Goal: Information Seeking & Learning: Learn about a topic

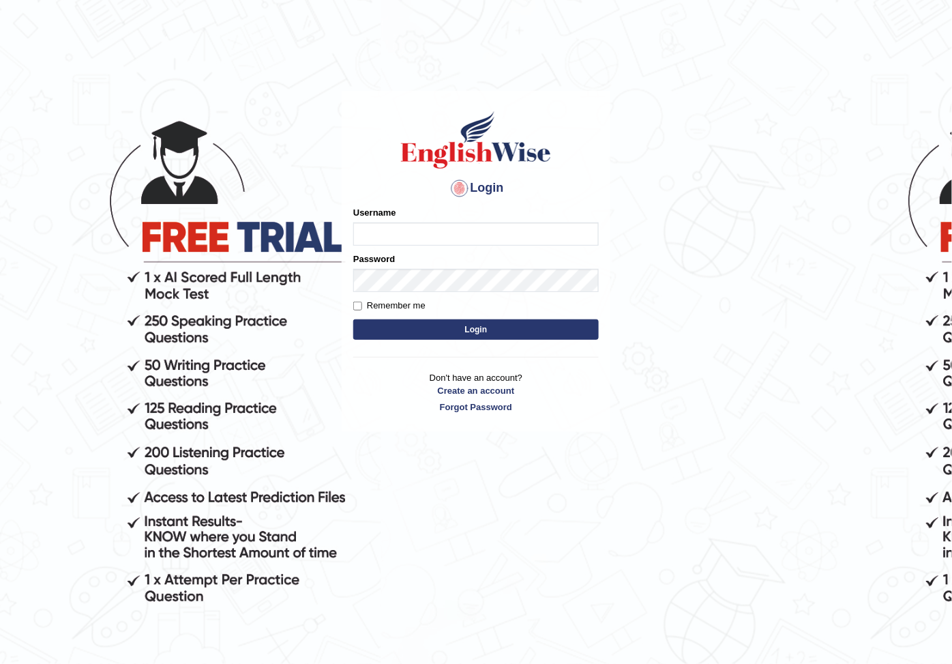
type input "A"
type input "arlynellis_parramatta"
click at [500, 331] on button "Login" at bounding box center [476, 329] width 246 height 20
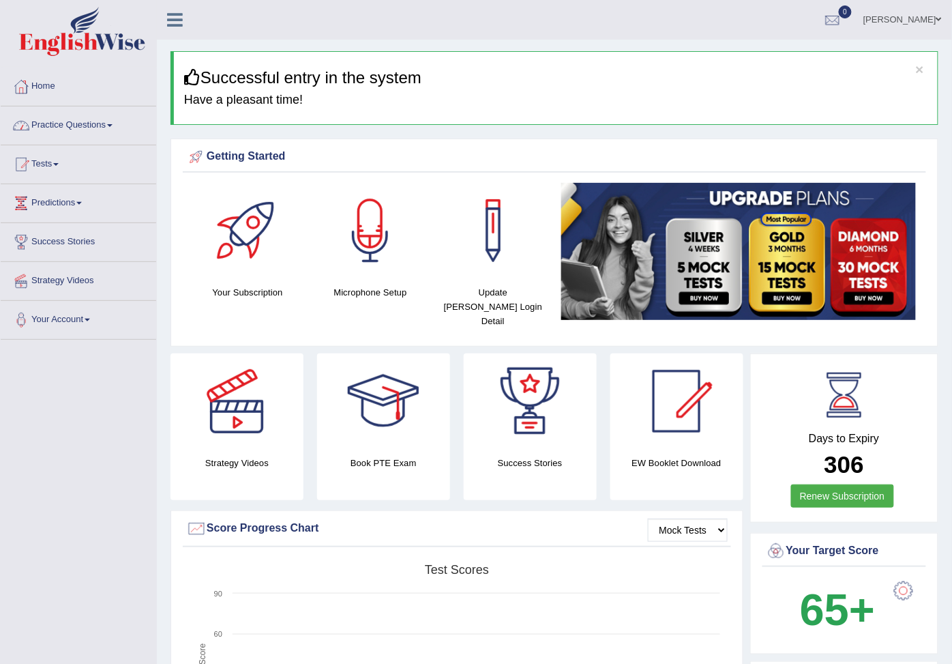
click at [121, 123] on link "Practice Questions" at bounding box center [79, 123] width 156 height 34
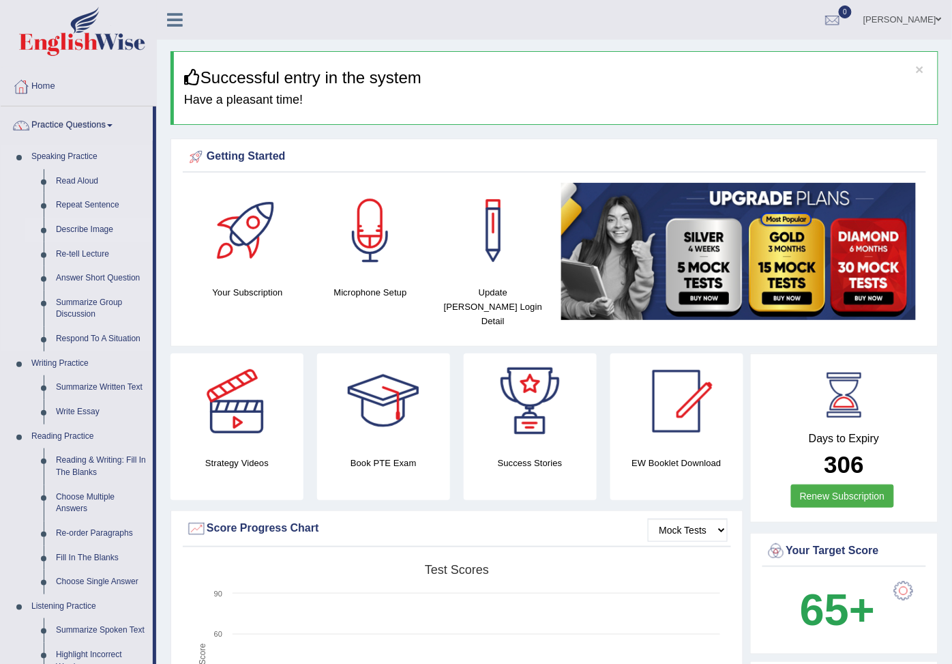
click at [119, 233] on link "Describe Image" at bounding box center [101, 230] width 103 height 25
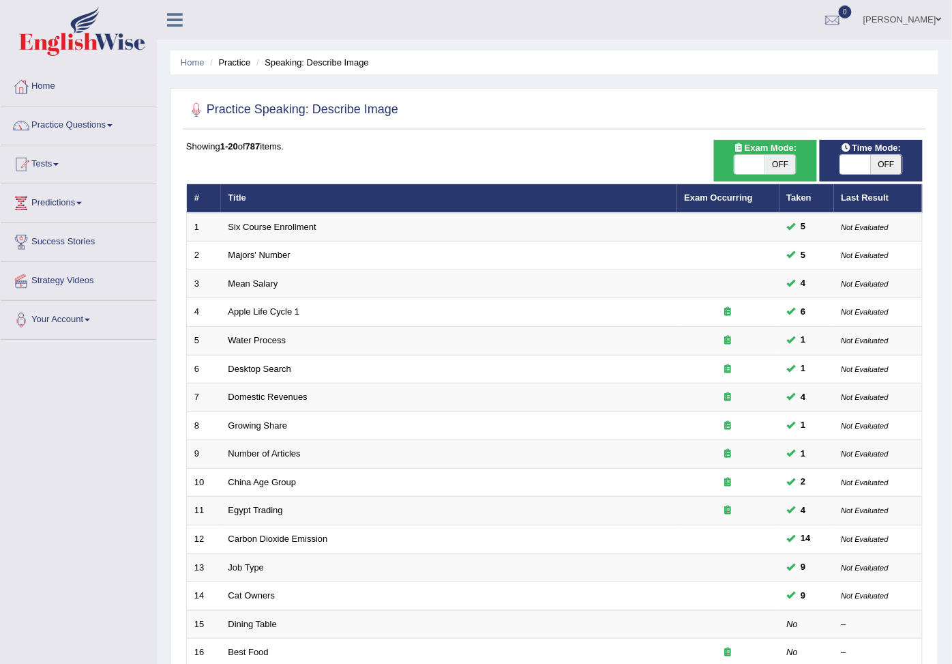
click at [125, 126] on link "Practice Questions" at bounding box center [79, 123] width 156 height 34
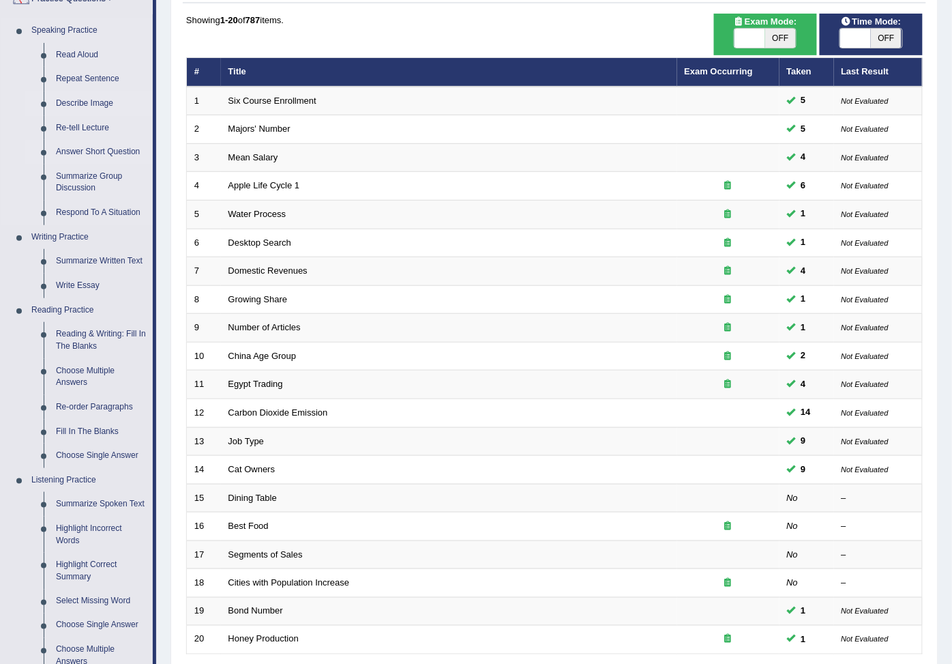
scroll to position [151, 0]
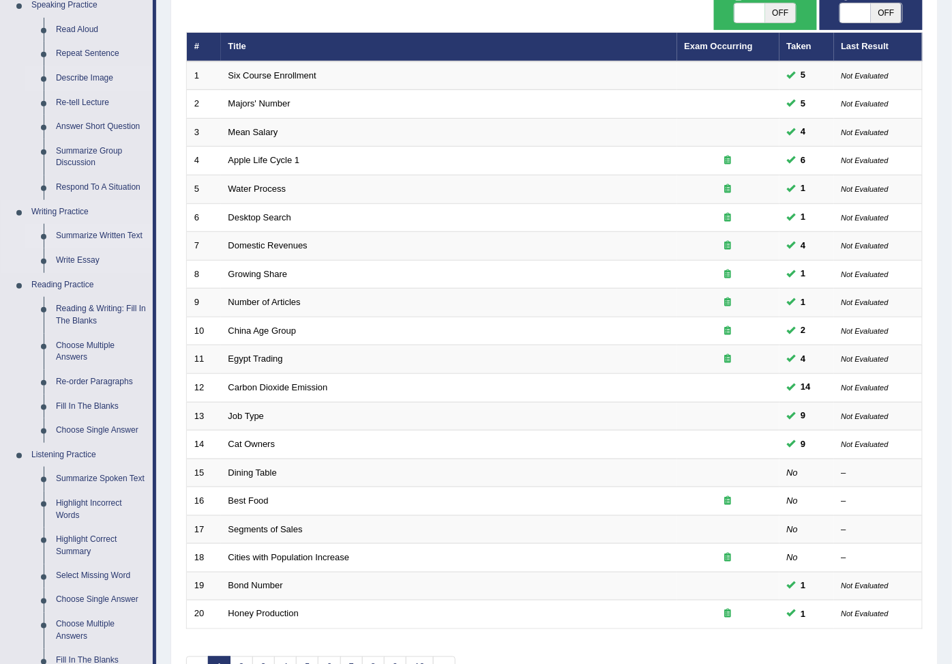
click at [96, 248] on link "Summarize Written Text" at bounding box center [101, 236] width 103 height 25
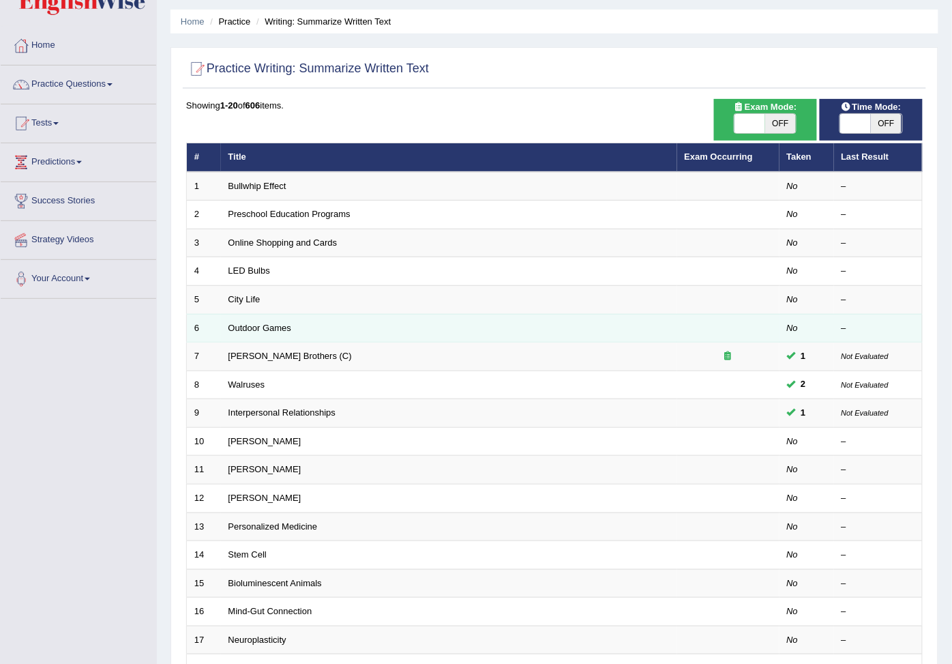
scroll to position [76, 0]
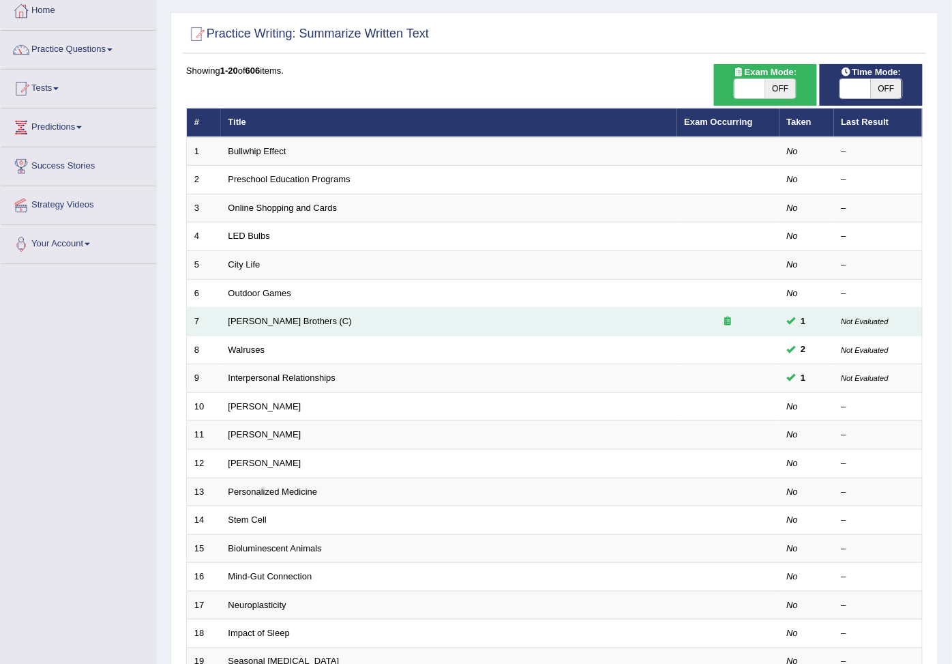
click at [708, 328] on div at bounding box center [728, 321] width 87 height 13
click at [263, 326] on link "[PERSON_NAME] Brothers (C)" at bounding box center [290, 321] width 123 height 10
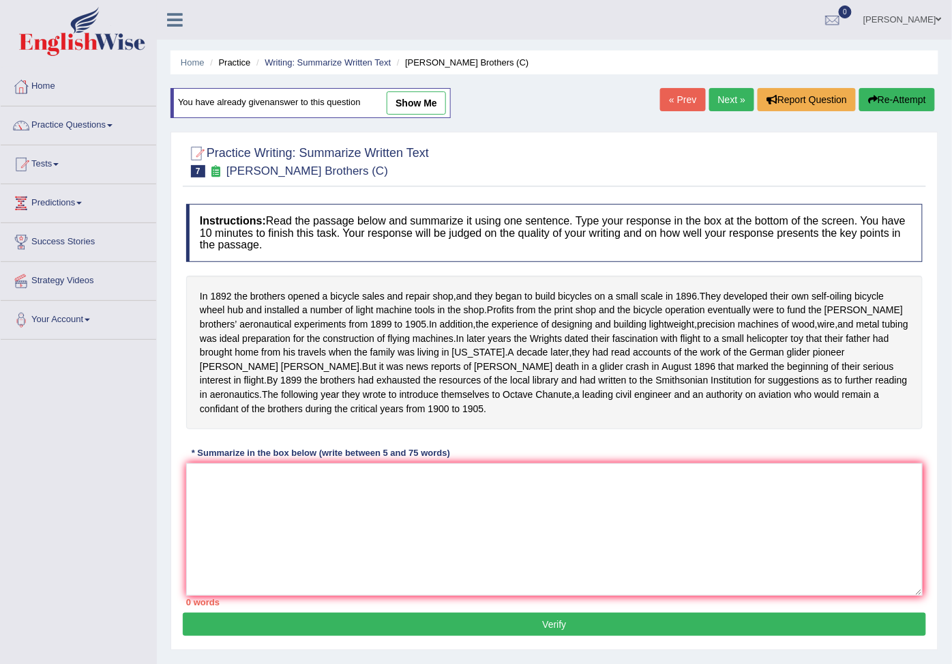
scroll to position [53, 0]
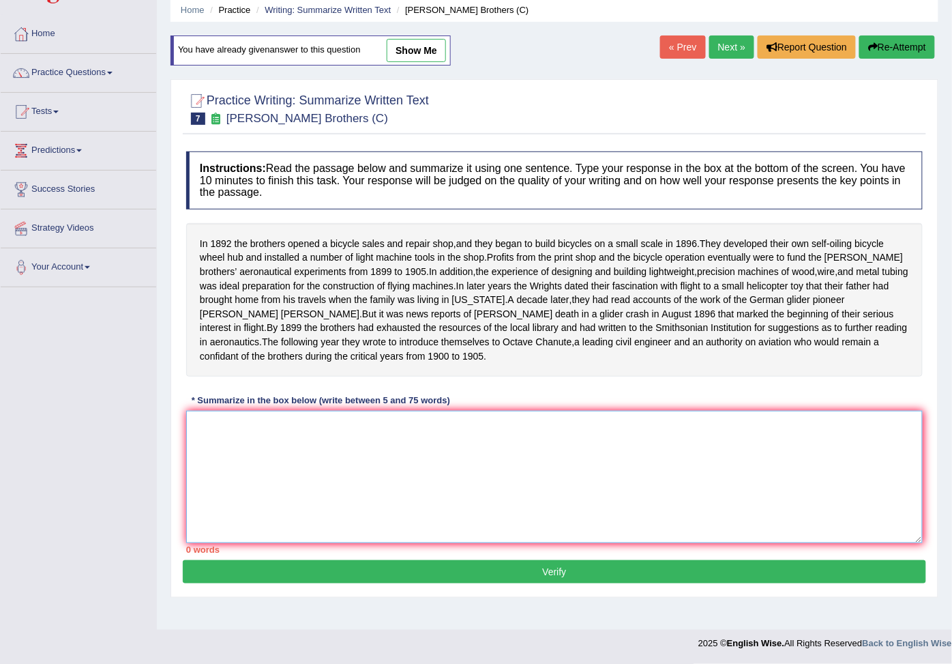
click at [333, 445] on textarea at bounding box center [554, 477] width 737 height 132
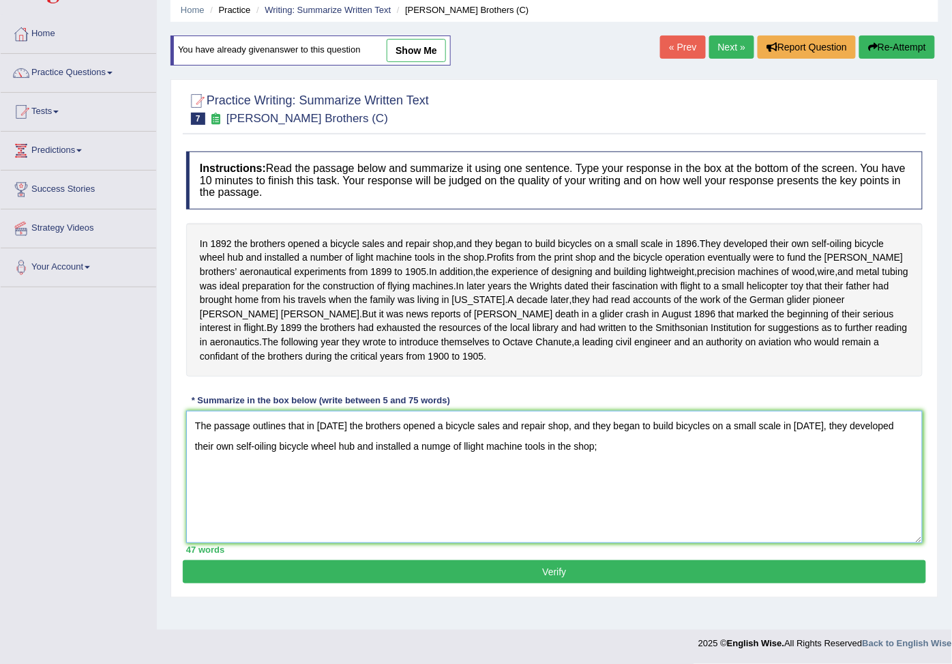
click at [404, 464] on textarea "The passage outlines that in 1892 the brothers opened a bicycle sales and repai…" at bounding box center [554, 477] width 737 height 132
click at [418, 462] on textarea "The passage outlines that in 1892 the brothers opened a bicycle sales and repai…" at bounding box center [554, 477] width 737 height 132
click at [428, 459] on textarea "The passage outlines that in 1892 the brothers opened a bicycle sales and repai…" at bounding box center [554, 477] width 737 height 132
click at [561, 443] on textarea "The passage outlines that in 1892 the brothers opened a bicycle sales and repai…" at bounding box center [554, 477] width 737 height 132
drag, startPoint x: 643, startPoint y: 437, endPoint x: 662, endPoint y: 494, distance: 60.4
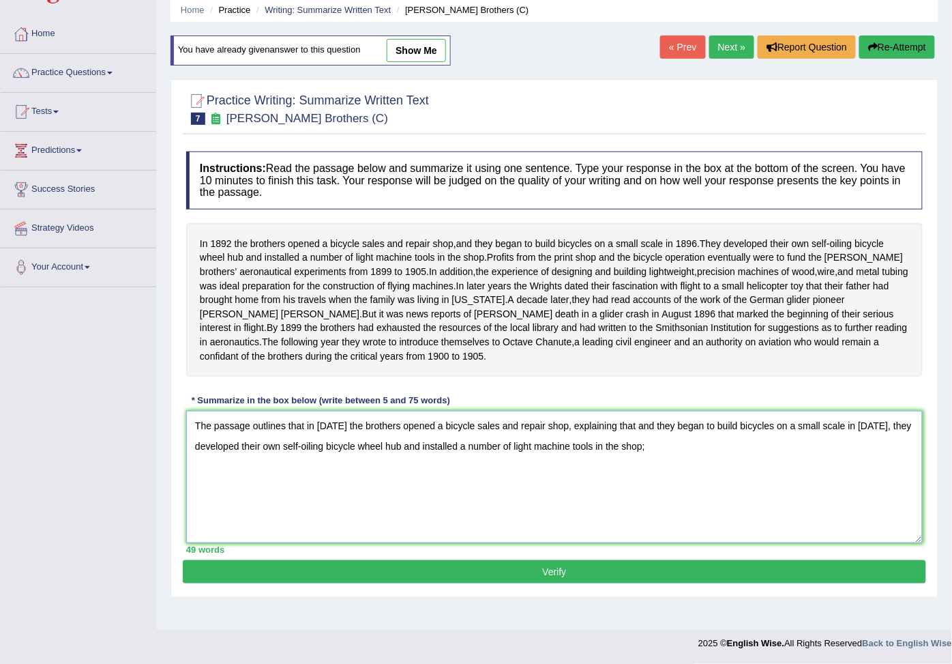
click at [643, 439] on textarea "The passage outlines that in 1892 the brothers opened a bicycle sales and repai…" at bounding box center [554, 477] width 737 height 132
click at [667, 459] on textarea "The passage outlines that in 1892 the brothers opened a bicycle sales and repai…" at bounding box center [554, 477] width 737 height 132
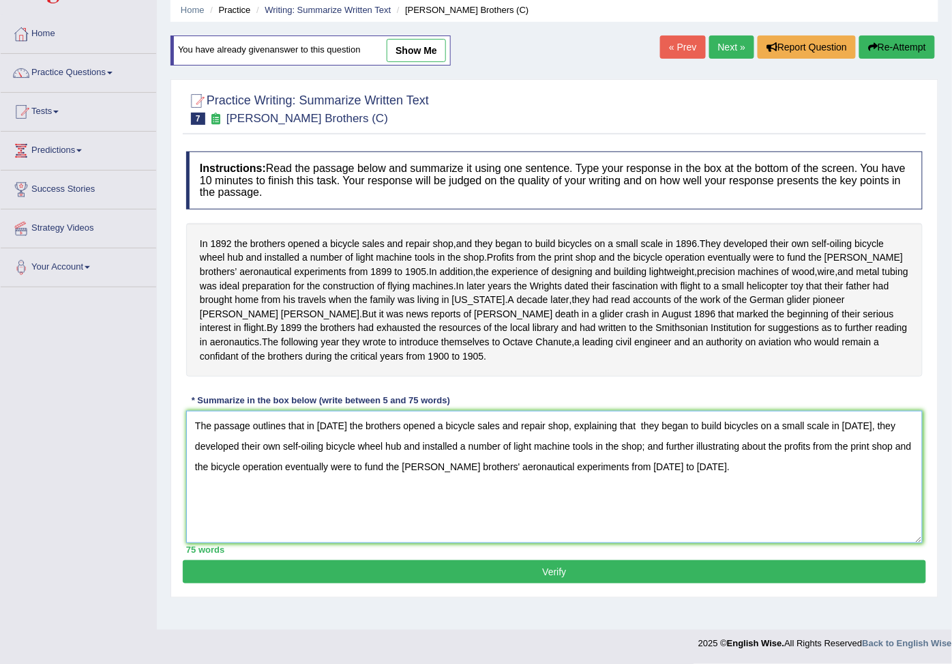
type textarea "The passage outlines that in 1892 the brothers opened a bicycle sales and repai…"
click at [606, 583] on button "Verify" at bounding box center [555, 571] width 744 height 23
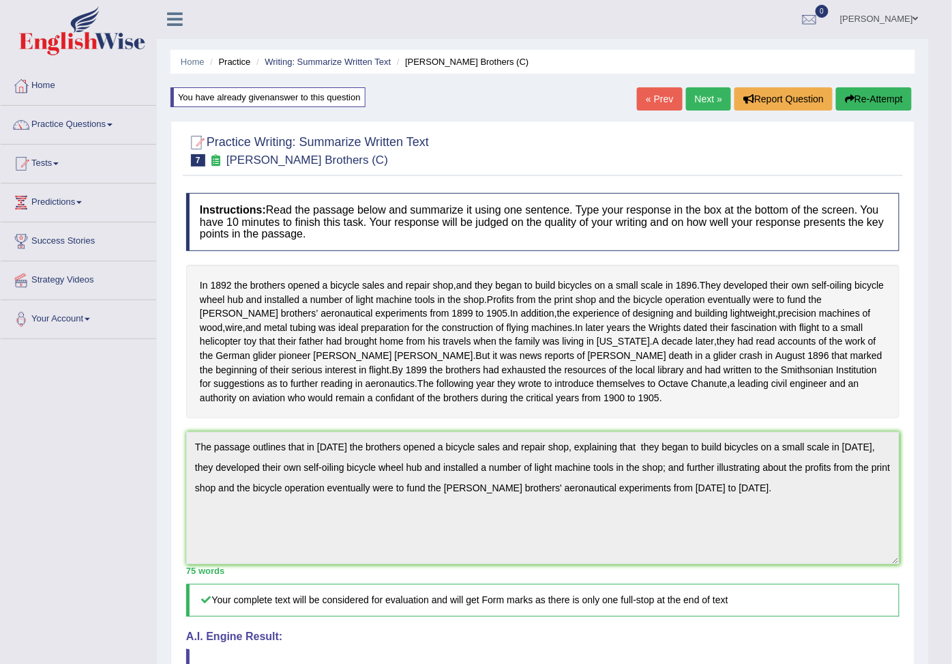
scroll to position [0, 0]
click at [703, 98] on link "Next »" at bounding box center [708, 99] width 45 height 23
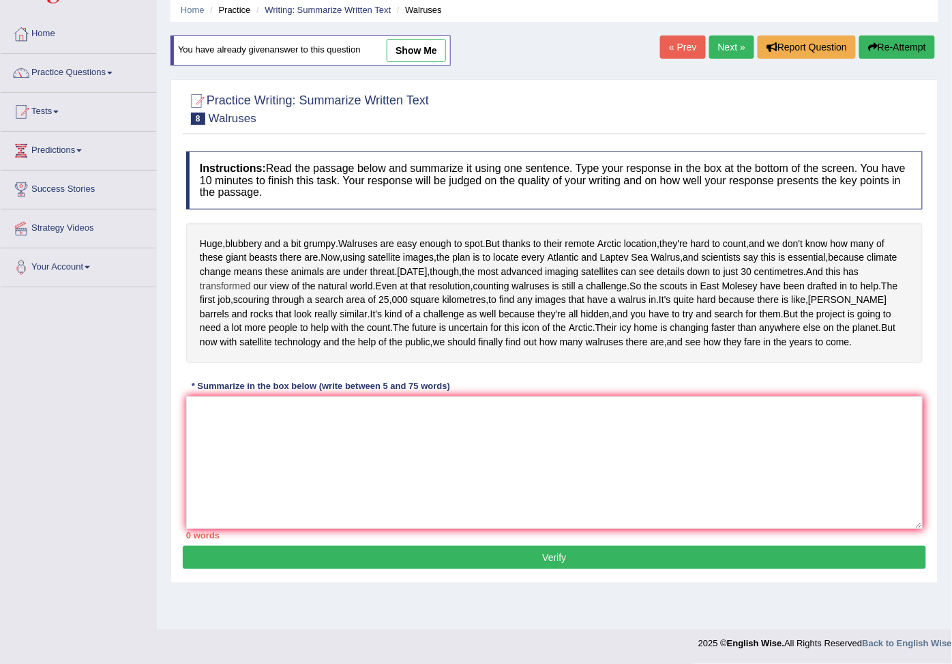
scroll to position [91, 0]
click at [323, 490] on textarea at bounding box center [554, 462] width 737 height 132
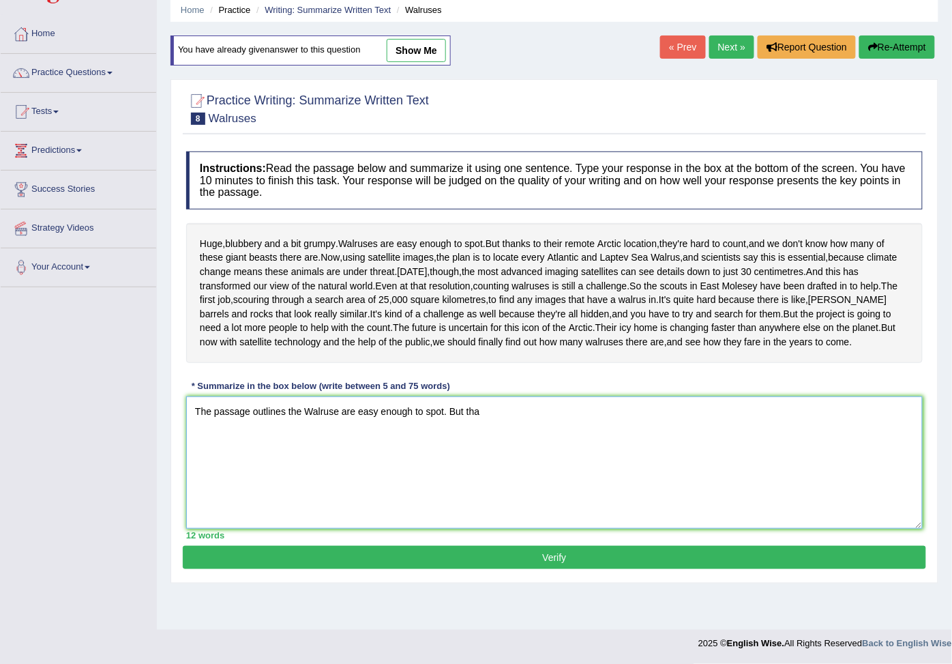
click at [452, 445] on textarea "The passage outlines the Walruse are easy enough to spot. But tha" at bounding box center [554, 462] width 737 height 132
click at [480, 441] on textarea "The passage outlines the Walruse are easy enough to spot, but tha" at bounding box center [554, 462] width 737 height 132
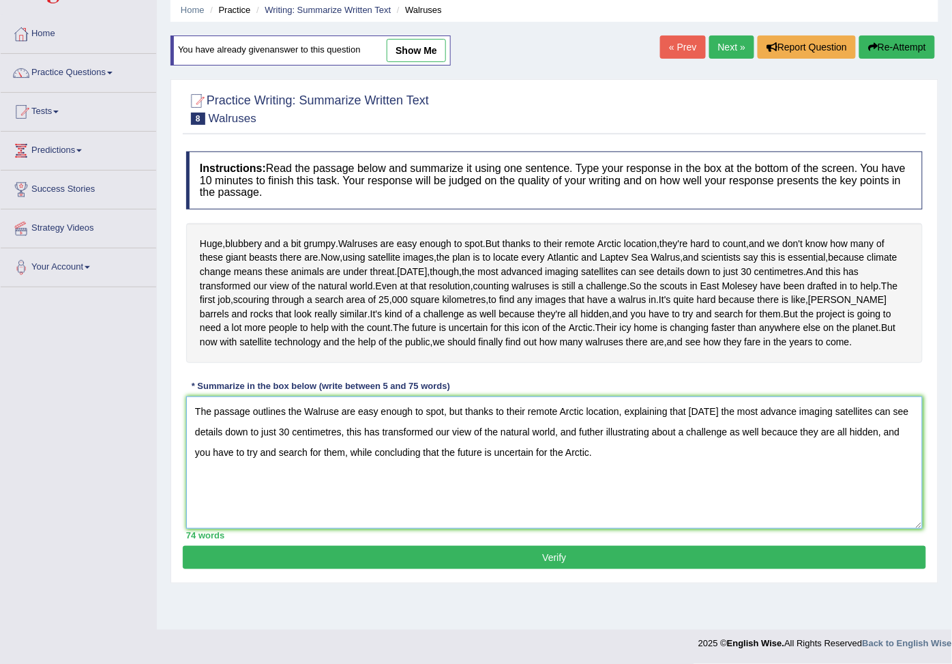
type textarea "The passage outlines the Walruse are easy enough to spot, but thanks to their r…"
click at [551, 569] on button "Verify" at bounding box center [555, 557] width 744 height 23
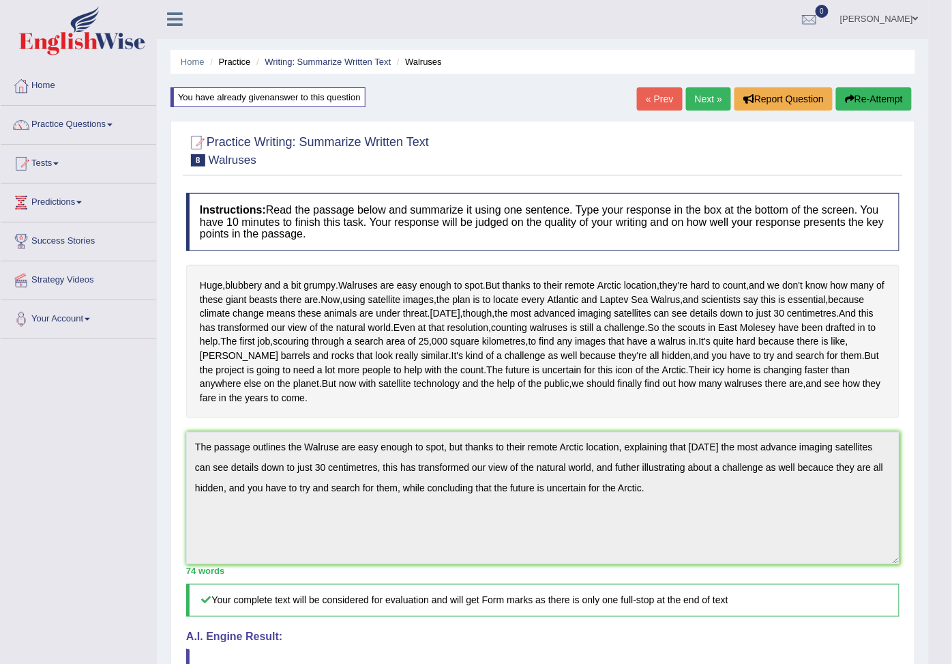
scroll to position [0, 0]
click at [701, 93] on link "Next »" at bounding box center [708, 99] width 45 height 23
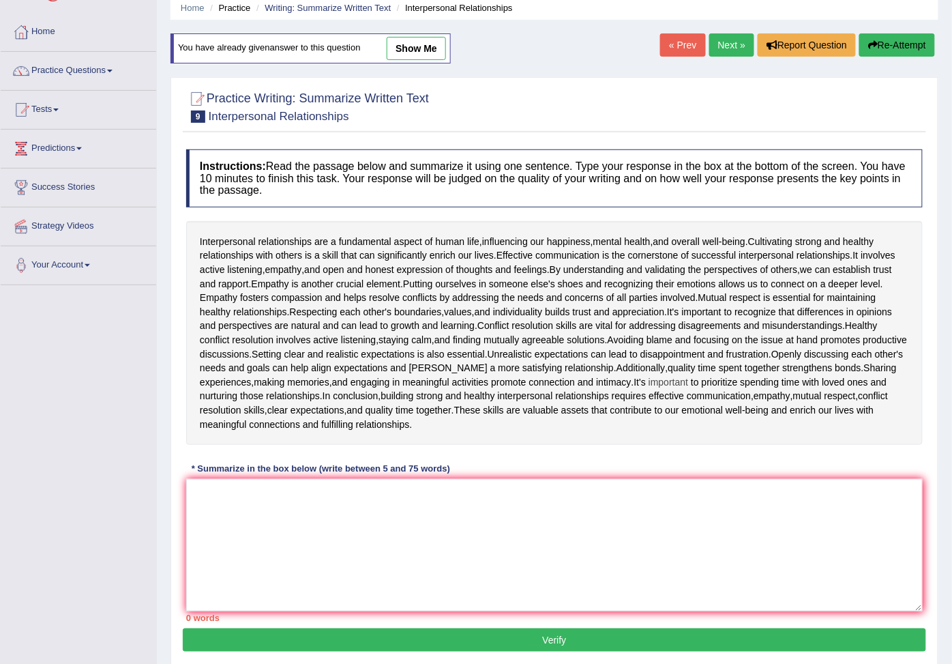
scroll to position [106, 0]
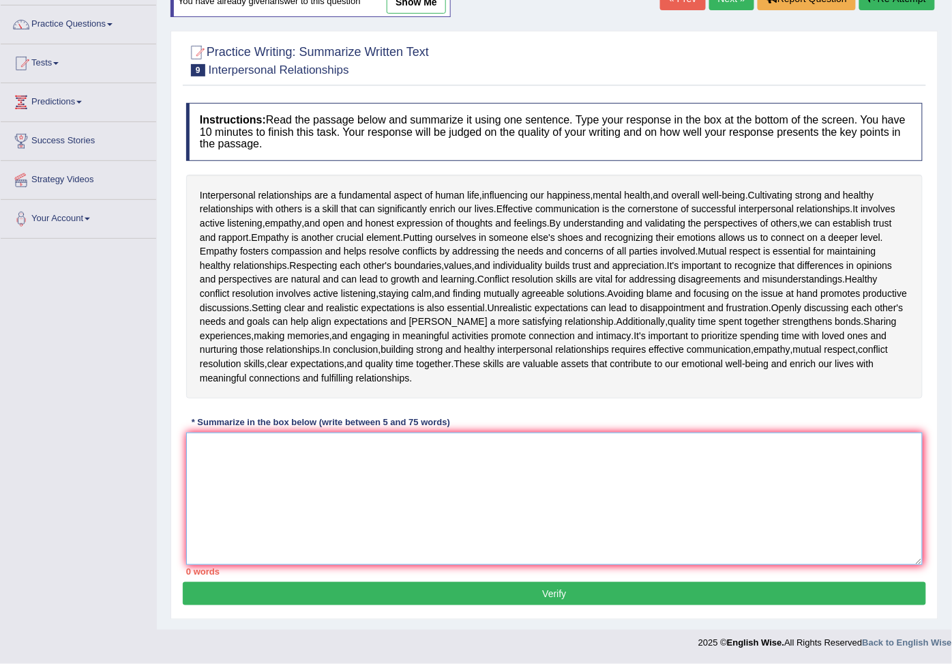
click at [525, 494] on textarea at bounding box center [554, 499] width 737 height 132
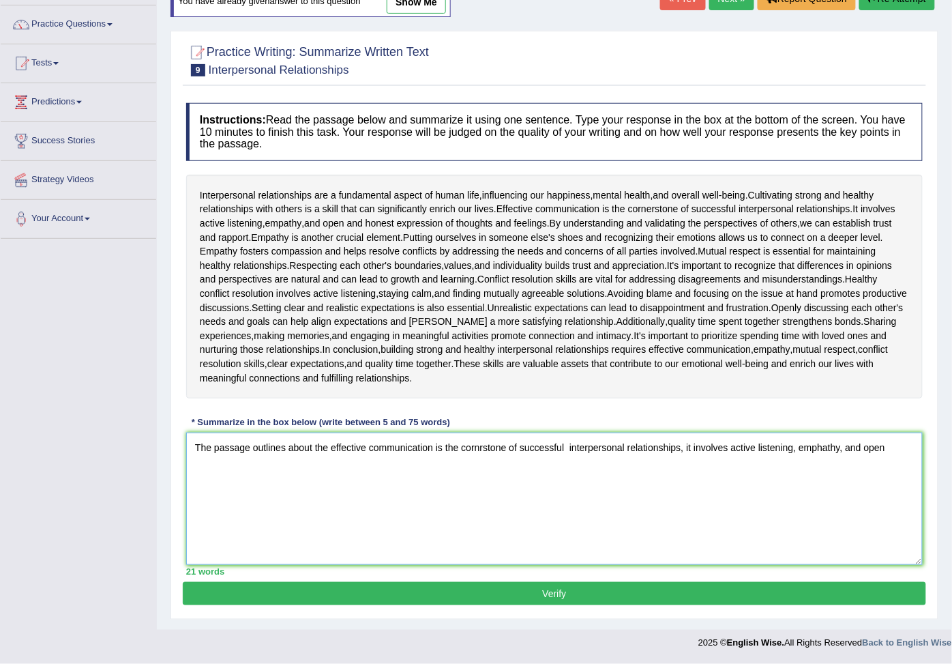
click at [870, 445] on textarea "The passage outlines about the effective communication is the cornrstone of suc…" at bounding box center [554, 499] width 737 height 132
click at [881, 444] on textarea "The passage outlines about the effective communication is the cornrstone of suc…" at bounding box center [554, 499] width 737 height 132
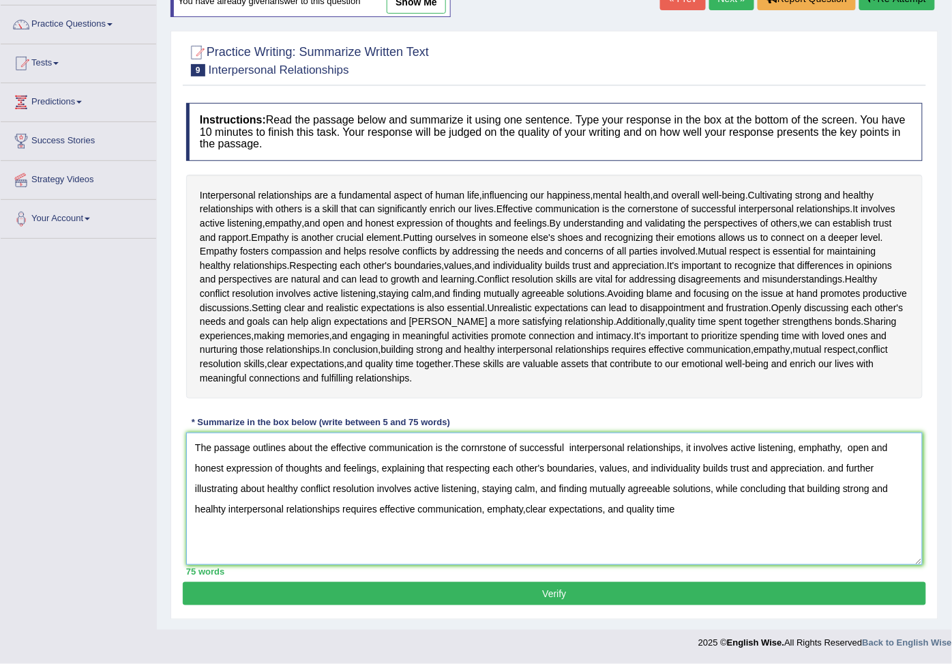
click at [522, 505] on textarea "The passage outlines about the effective communication is the cornrstone of suc…" at bounding box center [554, 499] width 737 height 132
click at [686, 506] on textarea "The passage outlines about the effective communication is the cornrstone of suc…" at bounding box center [554, 499] width 737 height 132
click at [533, 505] on textarea "The passage outlines about the effective communication is the cornrstone of suc…" at bounding box center [554, 499] width 737 height 132
type textarea "The passage outlines about the effective communication is the cornrstone of suc…"
click at [561, 596] on button "Verify" at bounding box center [555, 593] width 744 height 23
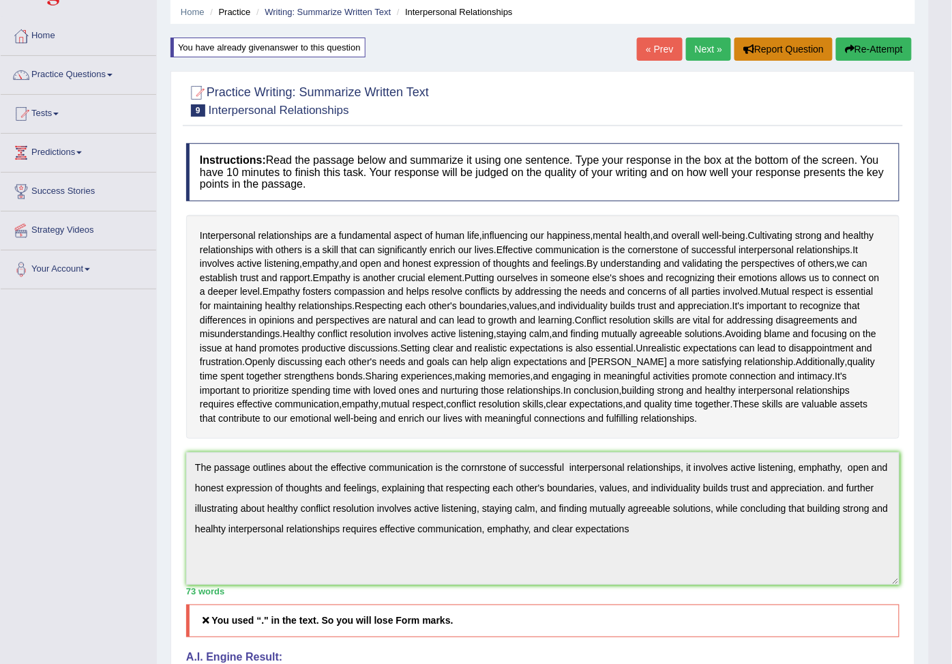
scroll to position [0, 0]
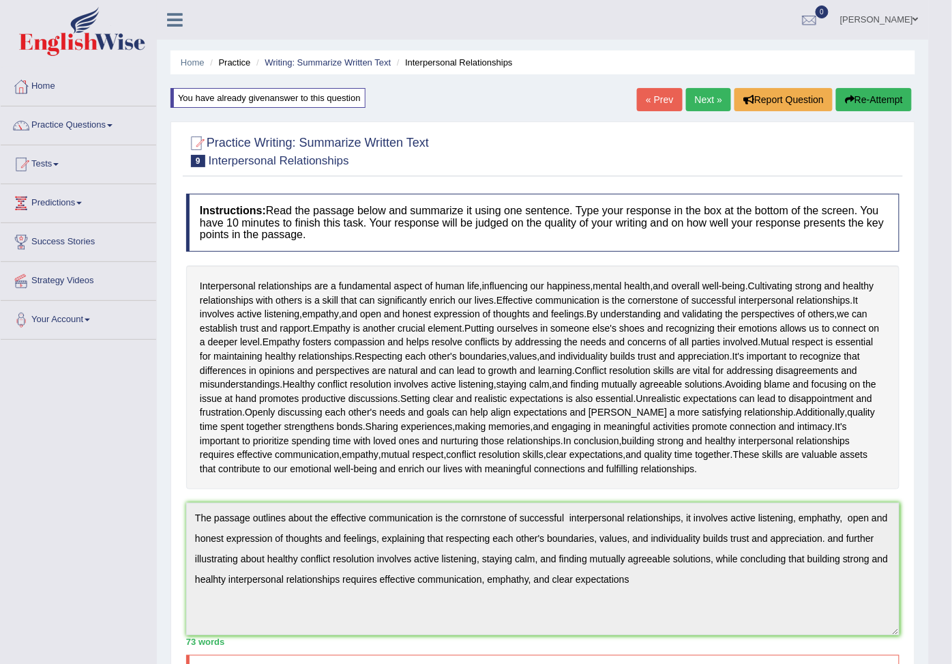
click at [715, 100] on link "Next »" at bounding box center [708, 99] width 45 height 23
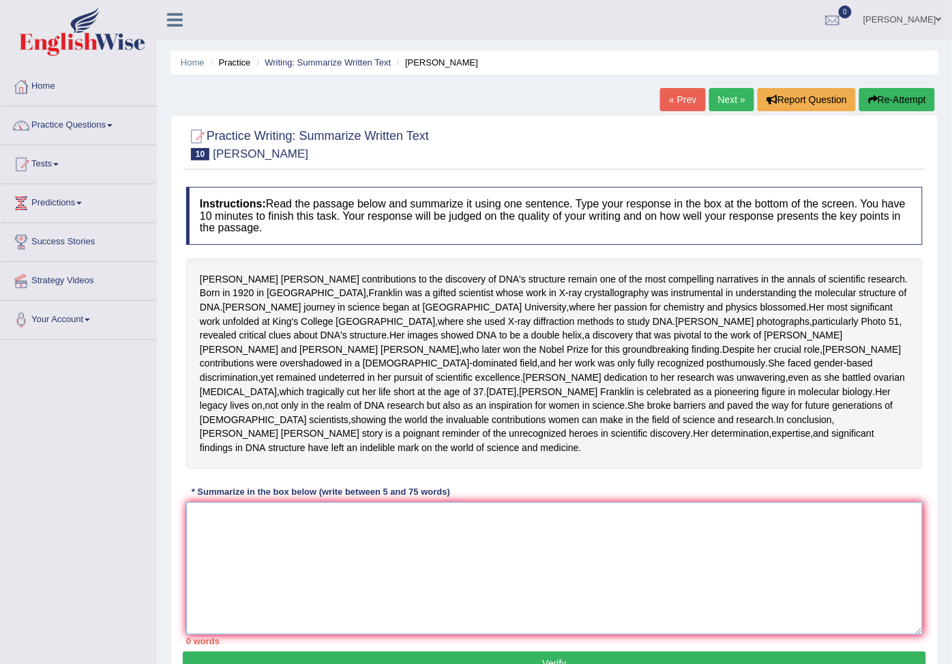
click at [457, 628] on textarea at bounding box center [554, 568] width 737 height 132
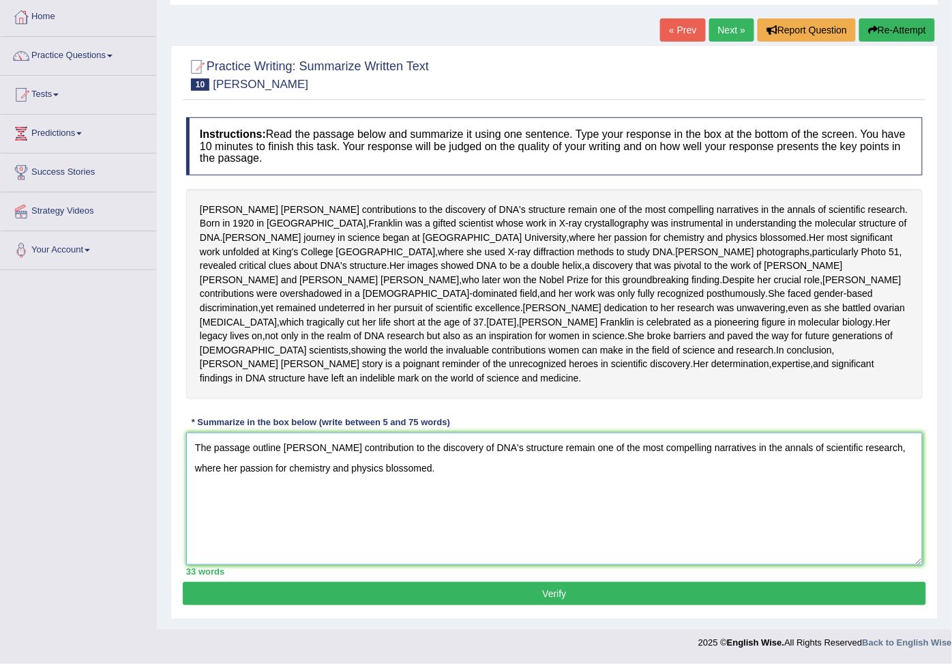
scroll to position [145, 0]
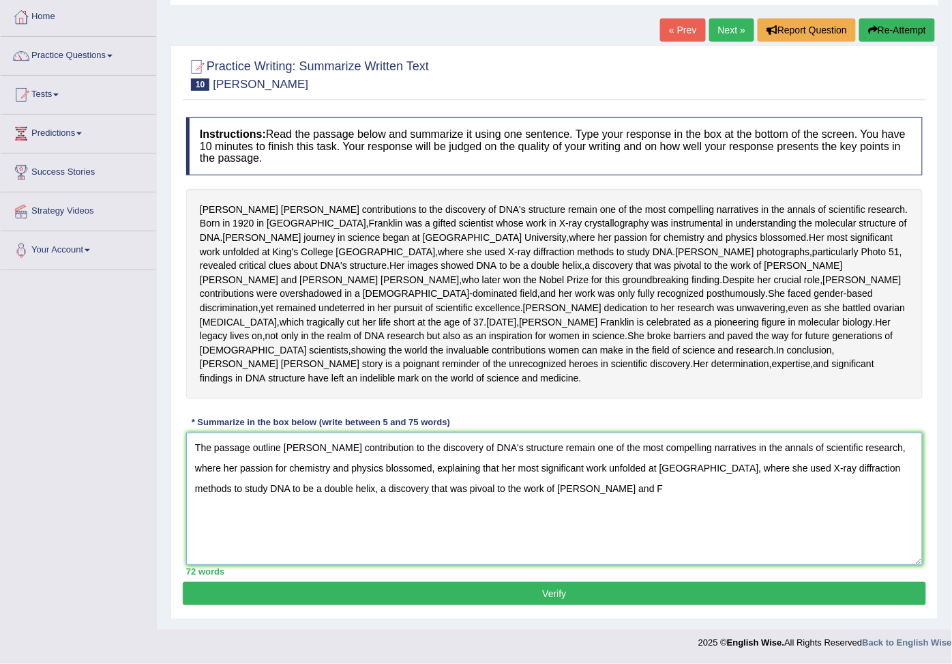
click at [487, 484] on textarea "The passage outline Rosalind Franklin's contribution to the discovery of DNA's …" at bounding box center [554, 499] width 737 height 132
click at [650, 484] on textarea "The passage outline Rosalind Franklin's contribution to the discovery of DNA's …" at bounding box center [554, 499] width 737 height 132
type textarea "The passage outline Rosalind Franklin's contribution to the discovery of DNA's …"
click at [546, 590] on button "Verify" at bounding box center [555, 593] width 744 height 23
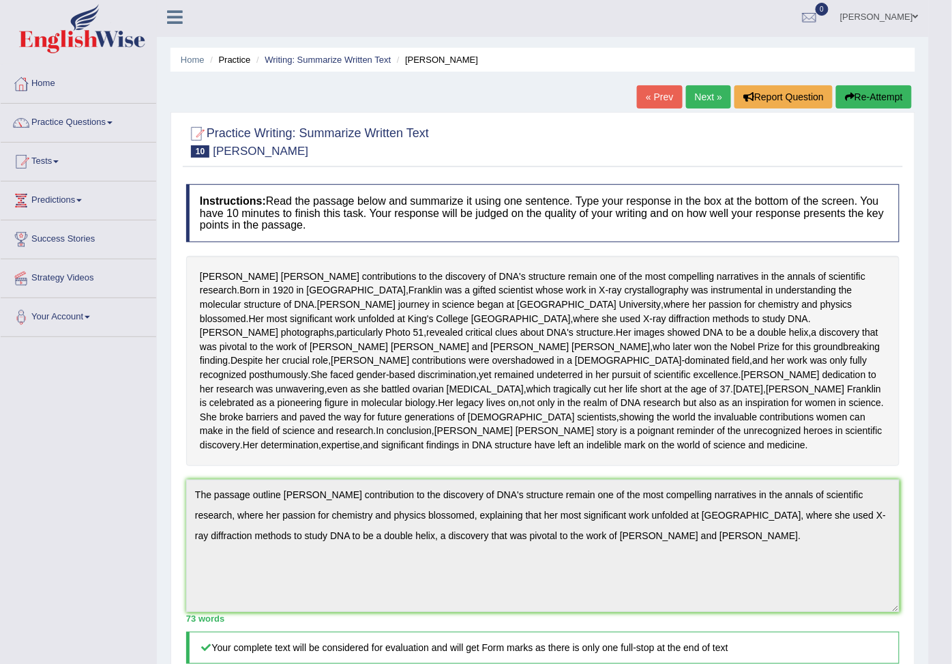
scroll to position [0, 0]
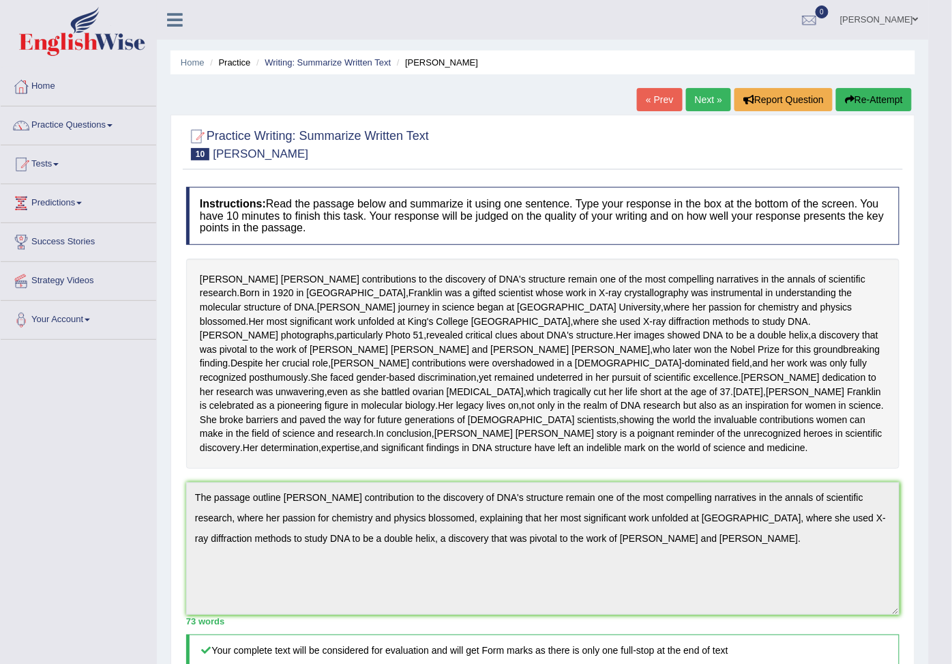
click at [703, 100] on link "Next »" at bounding box center [708, 99] width 45 height 23
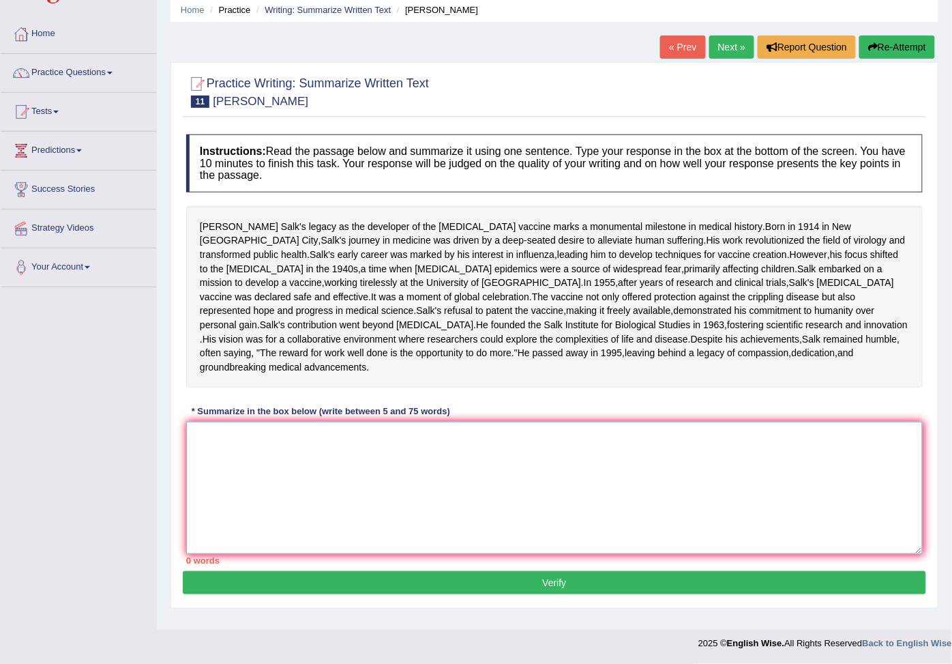
click at [603, 449] on textarea at bounding box center [554, 488] width 737 height 132
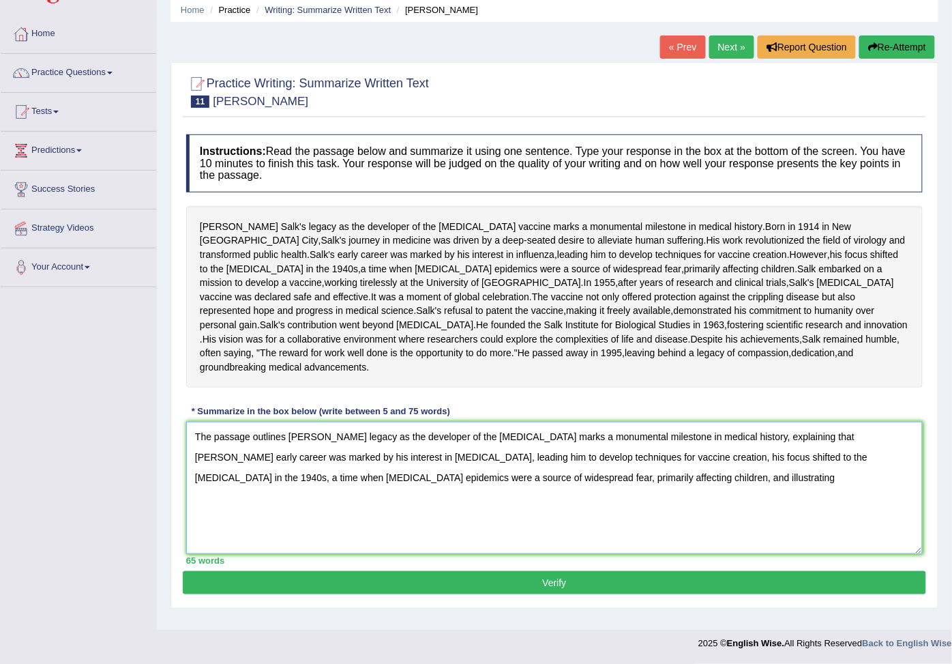
click at [473, 483] on textarea "The passage outlines Jonas Salk's legacy as the developer of the polio vaccine …" at bounding box center [554, 488] width 737 height 132
click at [583, 485] on textarea "The passage outlines Jonas Salk's legacy as the developer of the polio vaccine …" at bounding box center [554, 488] width 737 height 132
click at [638, 488] on textarea "The passage outlines Jonas Salk's legacy as the developer of the polio vaccine …" at bounding box center [554, 488] width 737 height 132
type textarea "The passage outlines Jonas Salk's legacy as the developer of the polio vaccine …"
click at [565, 592] on button "Verify" at bounding box center [555, 582] width 744 height 23
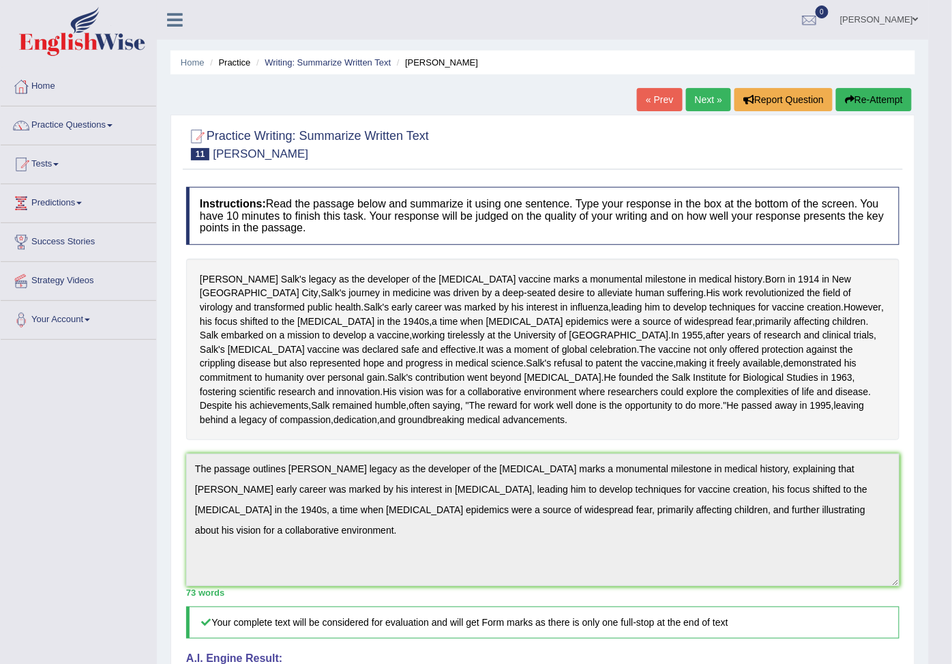
click at [697, 96] on link "Next »" at bounding box center [708, 99] width 45 height 23
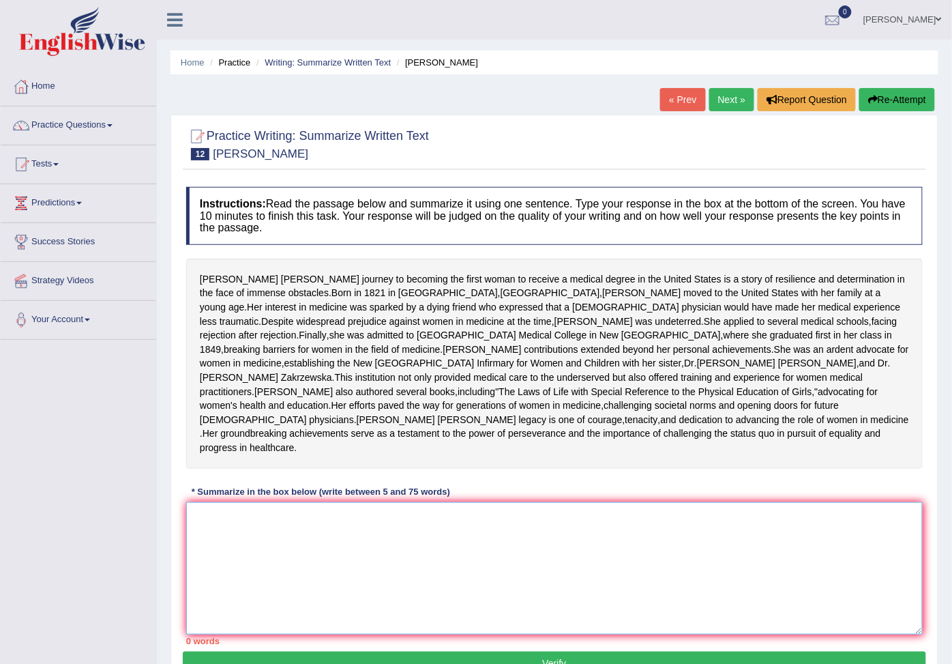
click at [503, 566] on textarea at bounding box center [554, 568] width 737 height 132
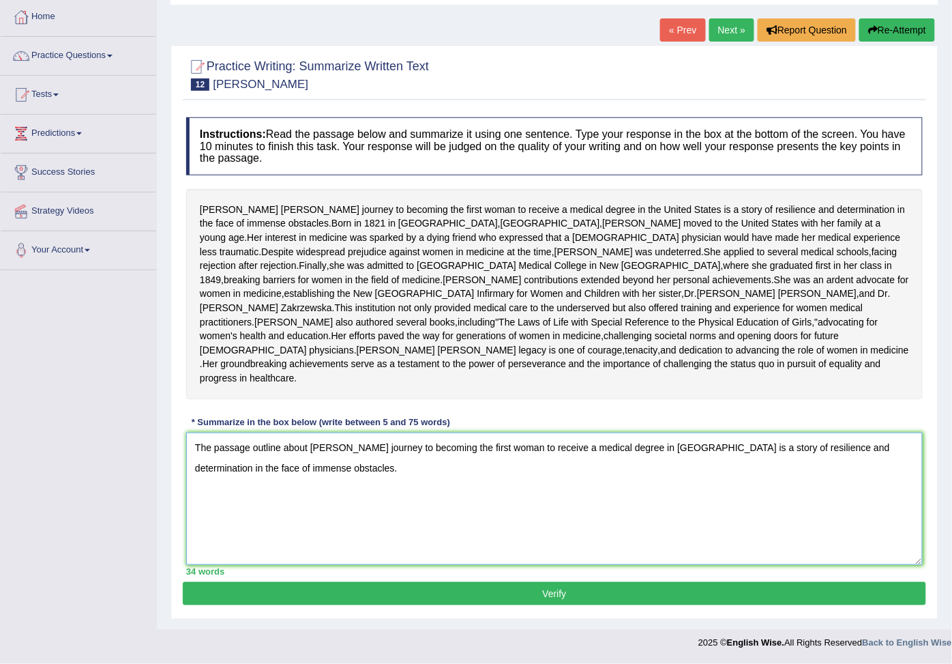
scroll to position [117, 0]
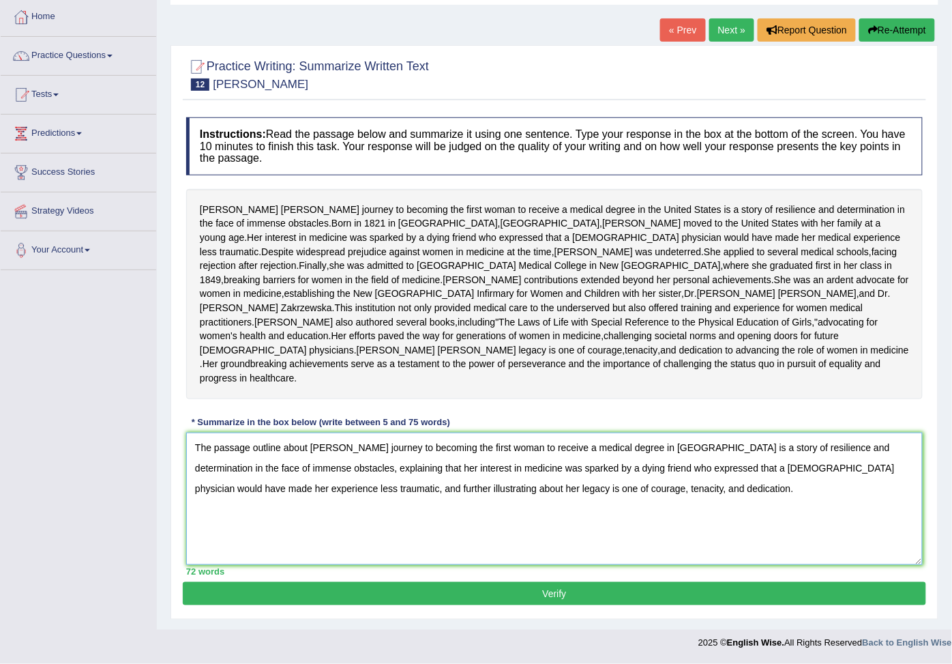
type textarea "The passage outline about Elizabeth Blackwell's journey to becoming the first w…"
click at [564, 583] on button "Verify" at bounding box center [555, 593] width 744 height 23
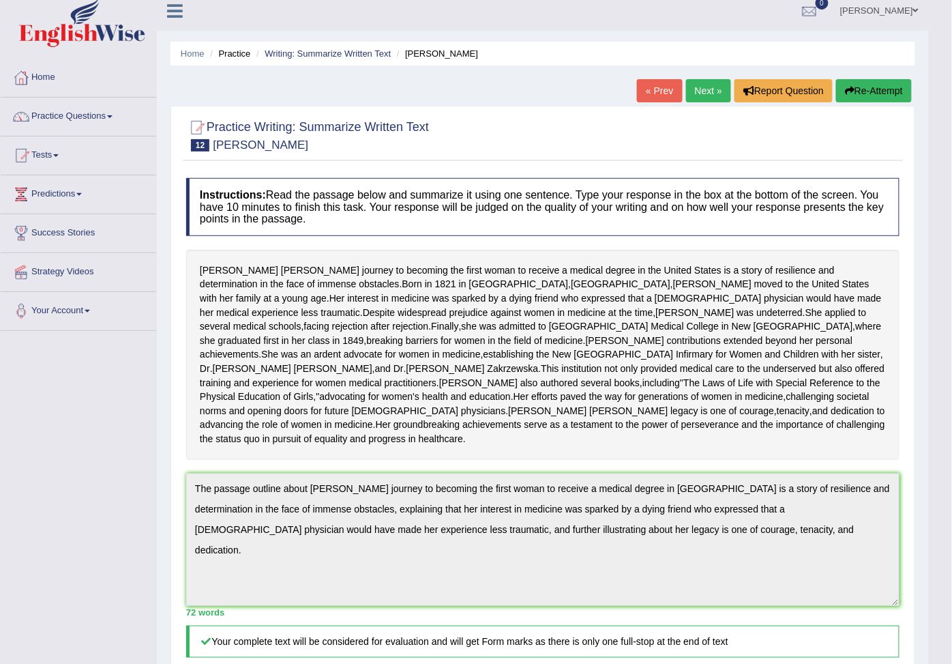
scroll to position [0, 0]
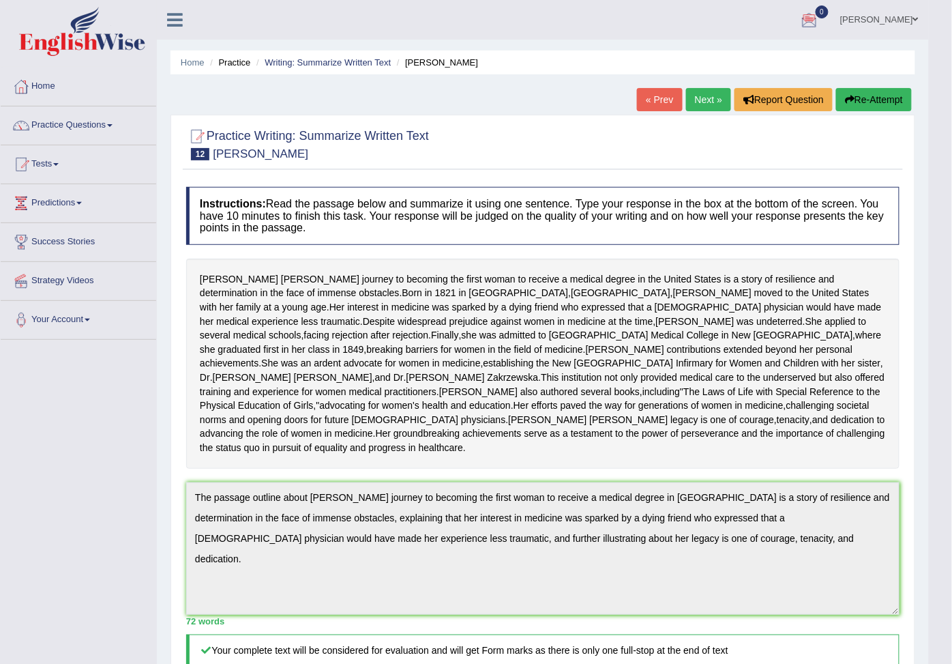
click at [705, 100] on link "Next »" at bounding box center [708, 99] width 45 height 23
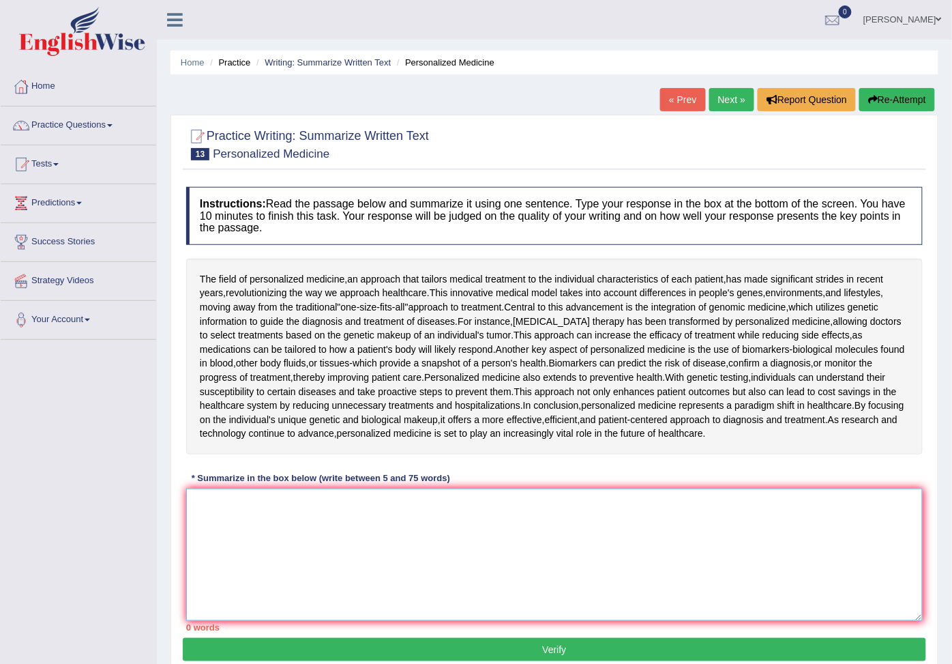
click at [343, 497] on textarea at bounding box center [554, 554] width 737 height 132
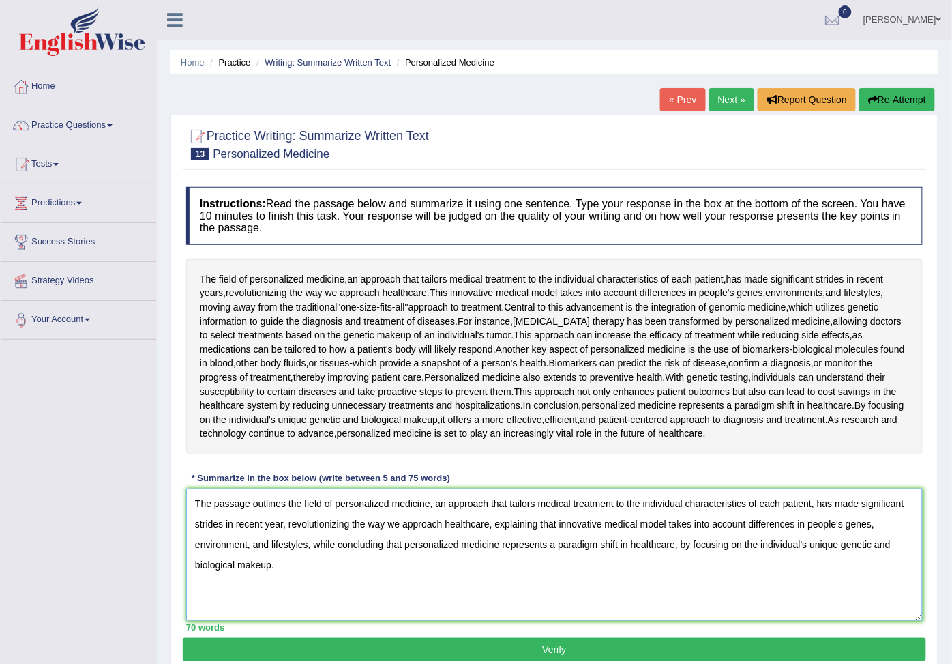
type textarea "The passage outlines the field of personalized medicine, an approach that tailo…"
drag, startPoint x: 549, startPoint y: 649, endPoint x: 553, endPoint y: 640, distance: 9.8
click at [551, 645] on button "Verify" at bounding box center [555, 649] width 744 height 23
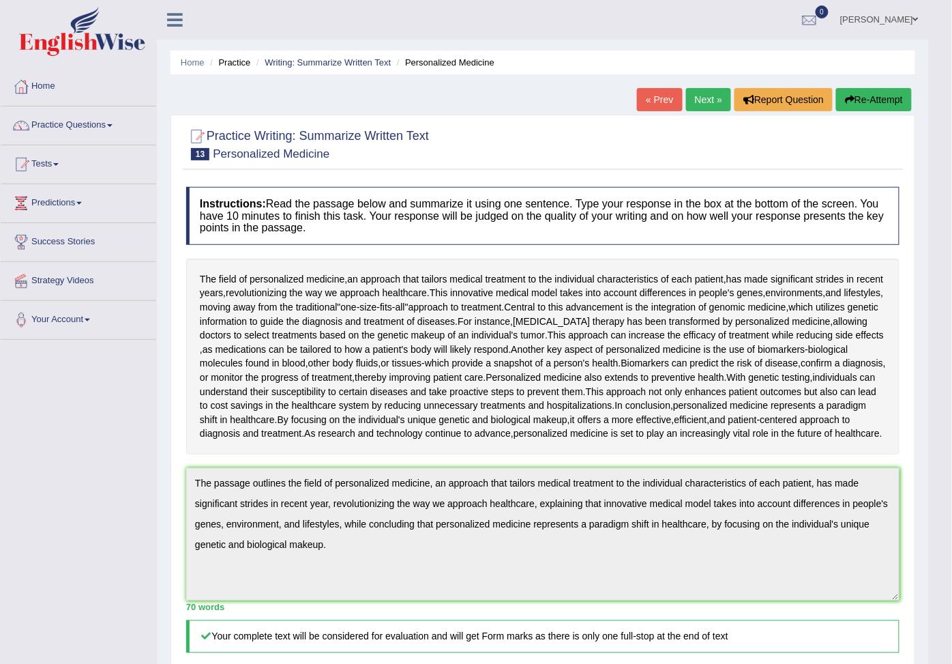
click at [710, 93] on link "Next »" at bounding box center [708, 99] width 45 height 23
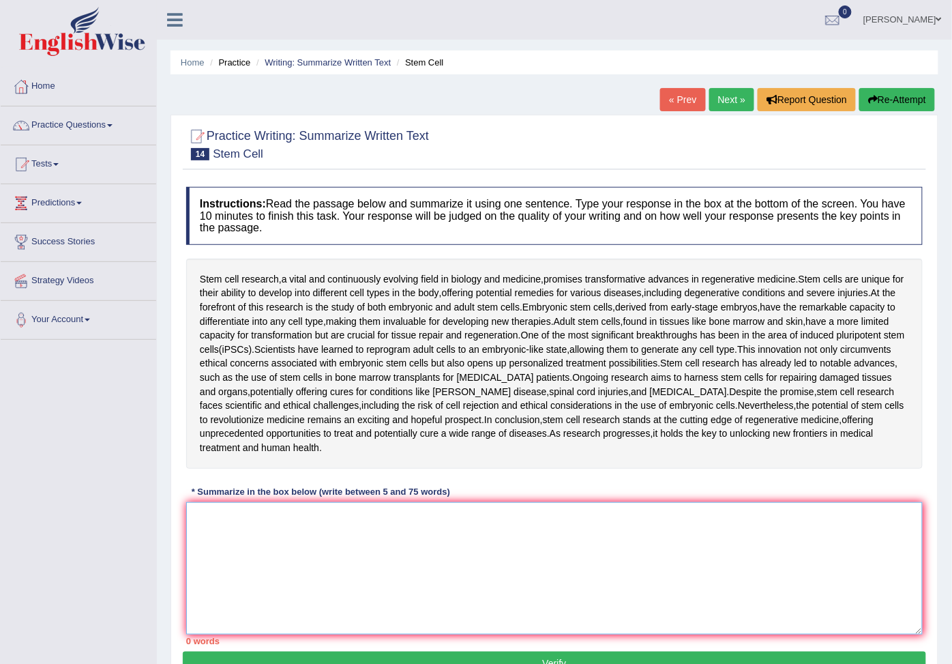
click at [321, 532] on textarea at bounding box center [554, 568] width 737 height 132
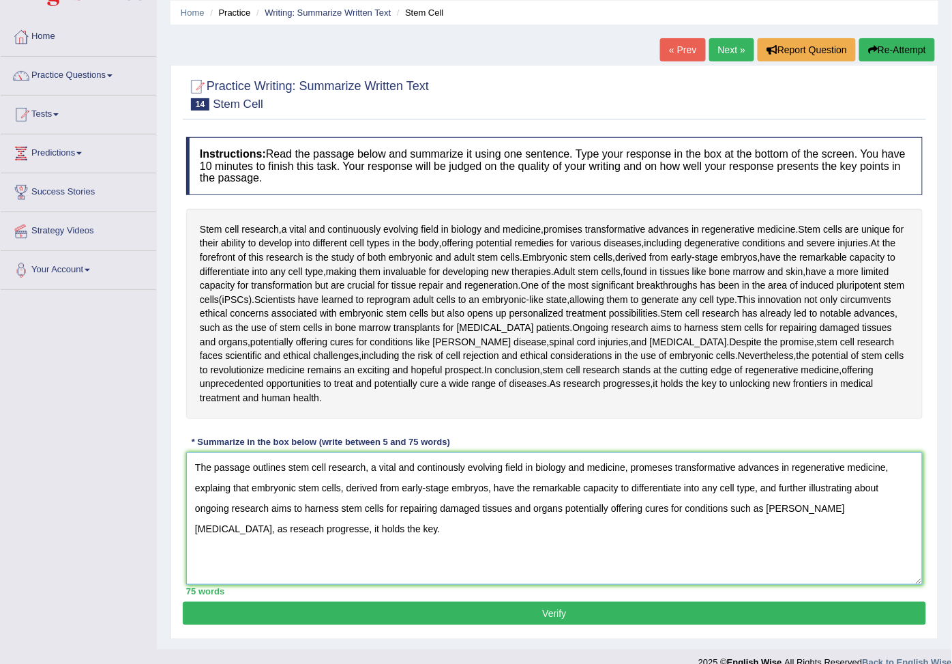
scroll to position [75, 0]
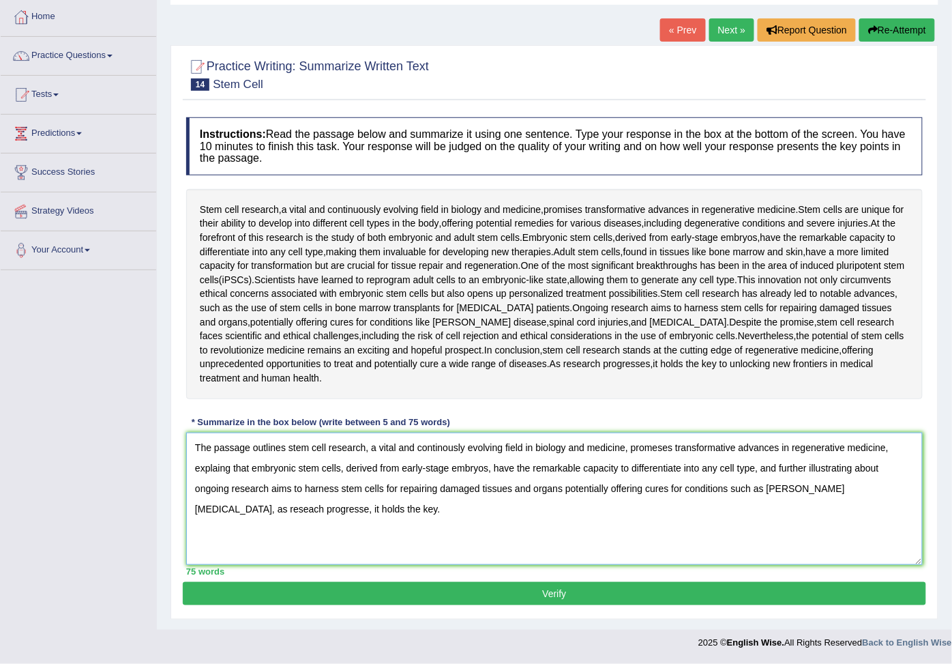
type textarea "The passage outlines stem cell research, a vital and continously evolving field…"
click at [529, 587] on button "Verify" at bounding box center [555, 593] width 744 height 23
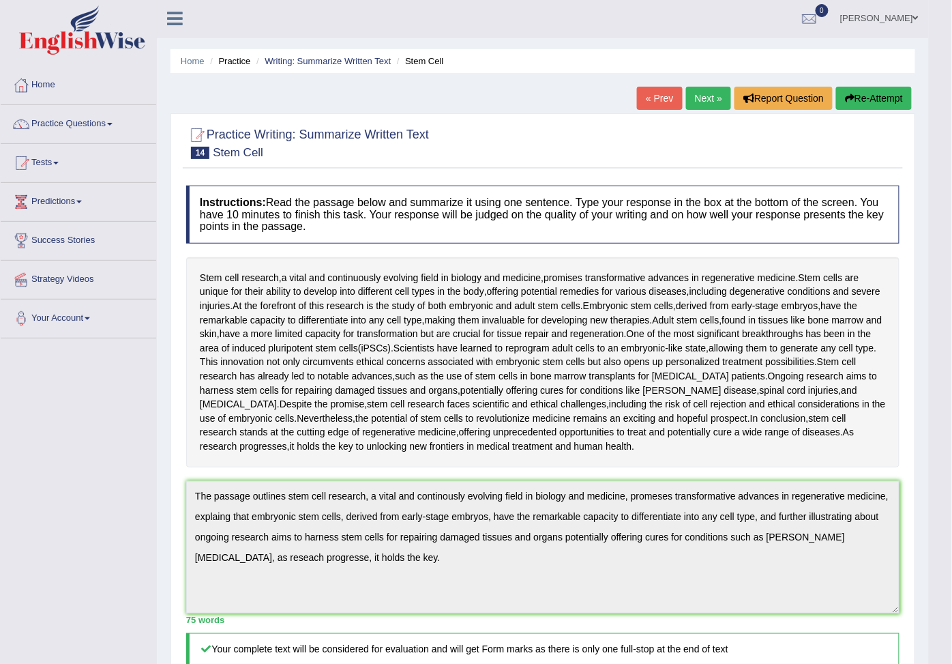
scroll to position [0, 0]
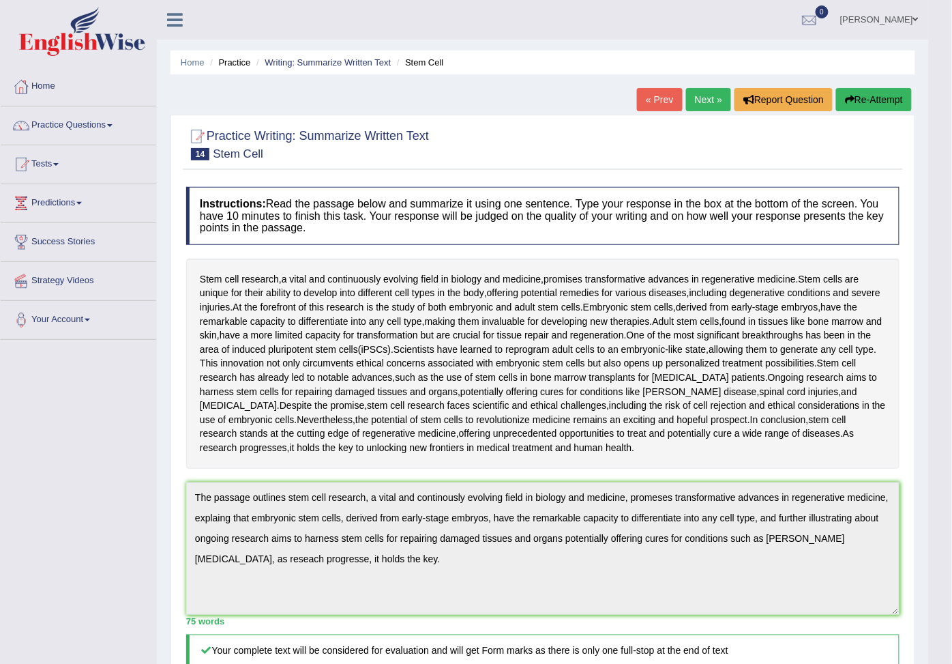
click at [715, 101] on link "Next »" at bounding box center [708, 99] width 45 height 23
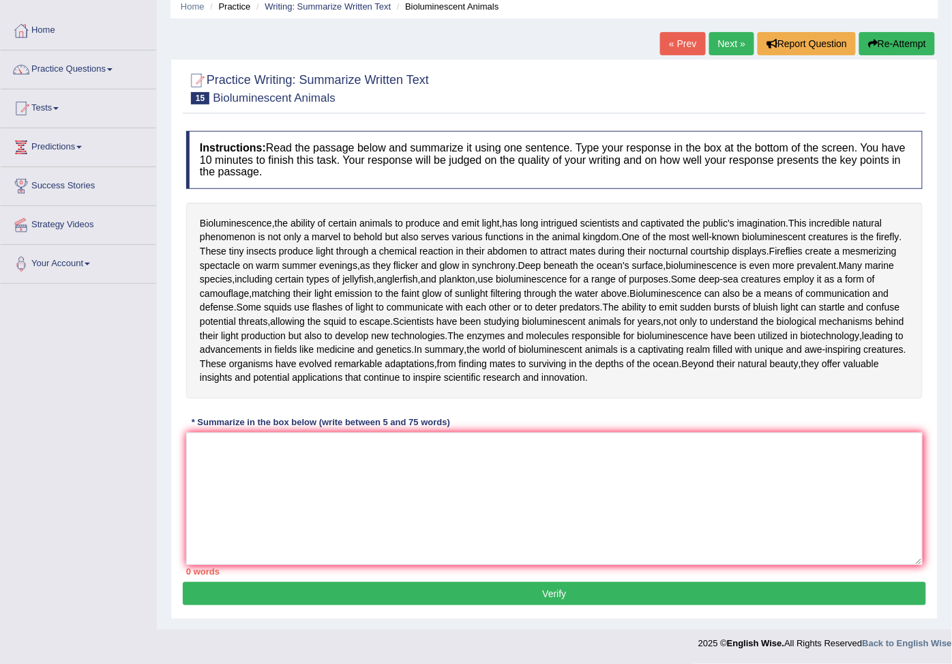
scroll to position [173, 0]
click at [312, 453] on textarea at bounding box center [554, 499] width 737 height 132
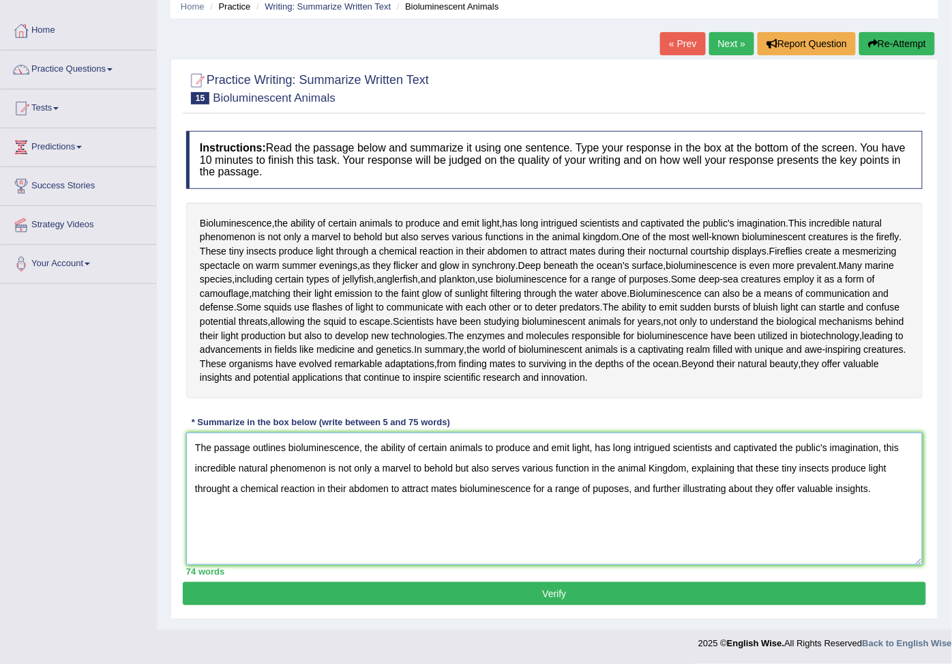
type textarea "The passage outlines bioluminescence, the ability of certain animals to produce…"
click at [544, 596] on button "Verify" at bounding box center [555, 593] width 744 height 23
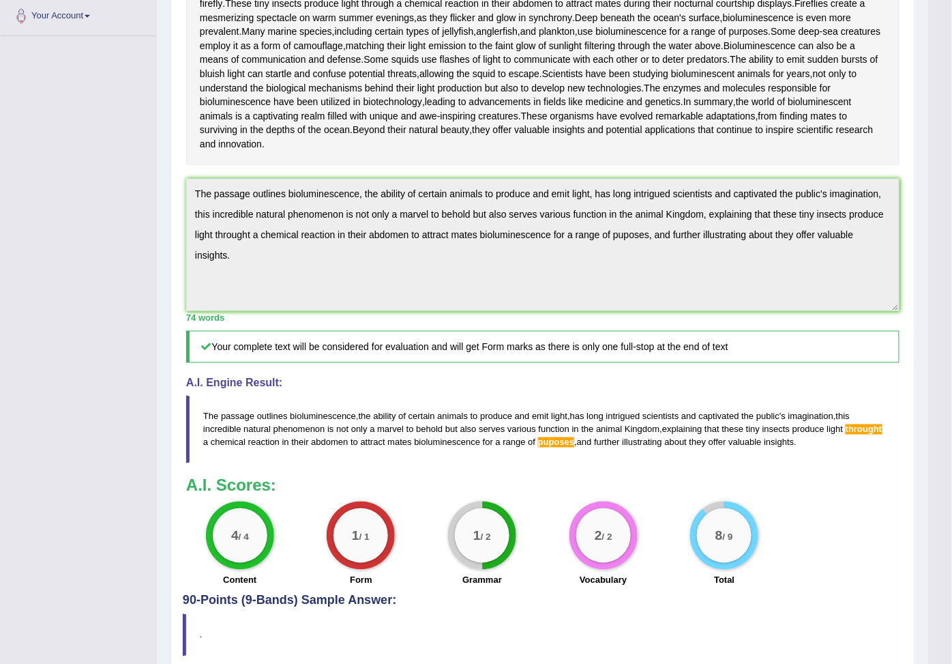
scroll to position [0, 0]
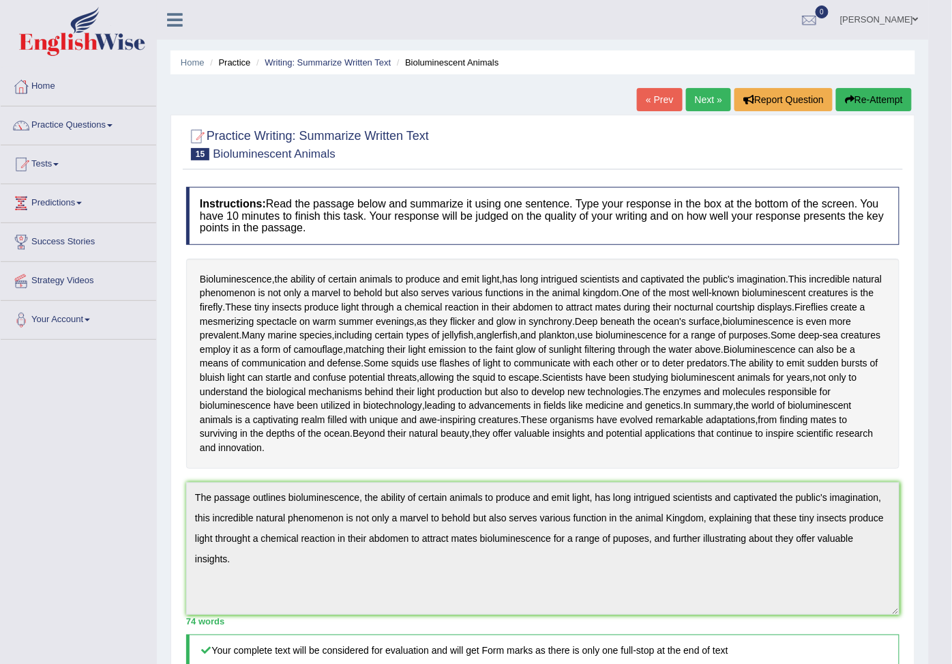
click at [113, 124] on span at bounding box center [109, 125] width 5 height 3
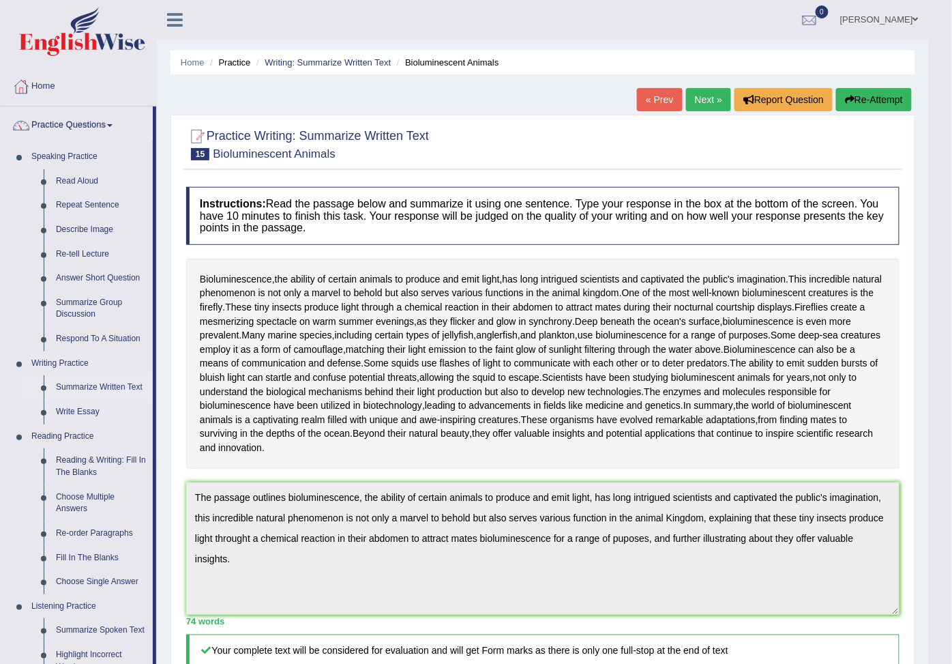
scroll to position [76, 0]
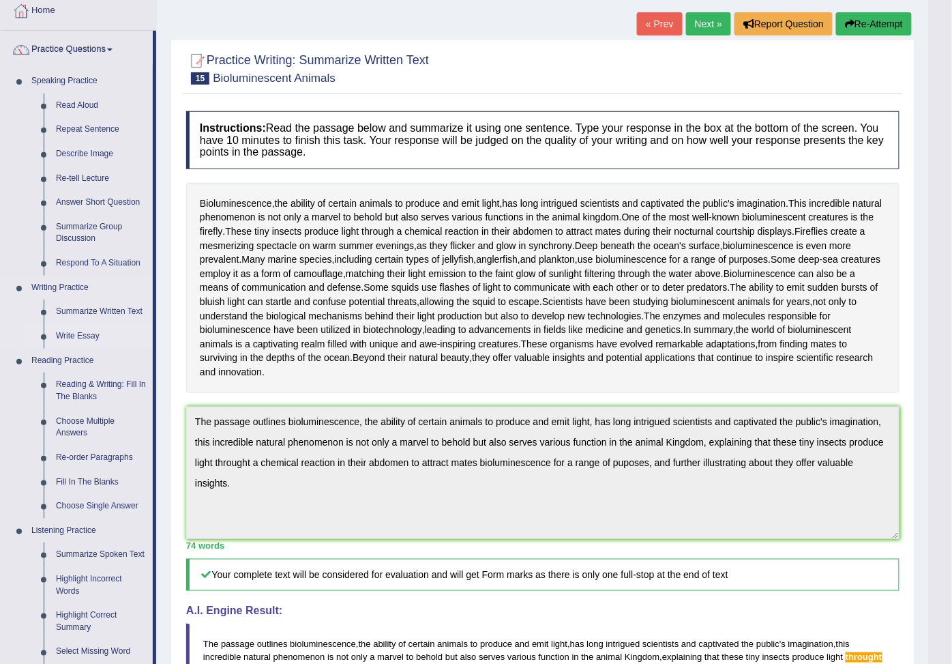
click at [103, 349] on link "Write Essay" at bounding box center [101, 336] width 103 height 25
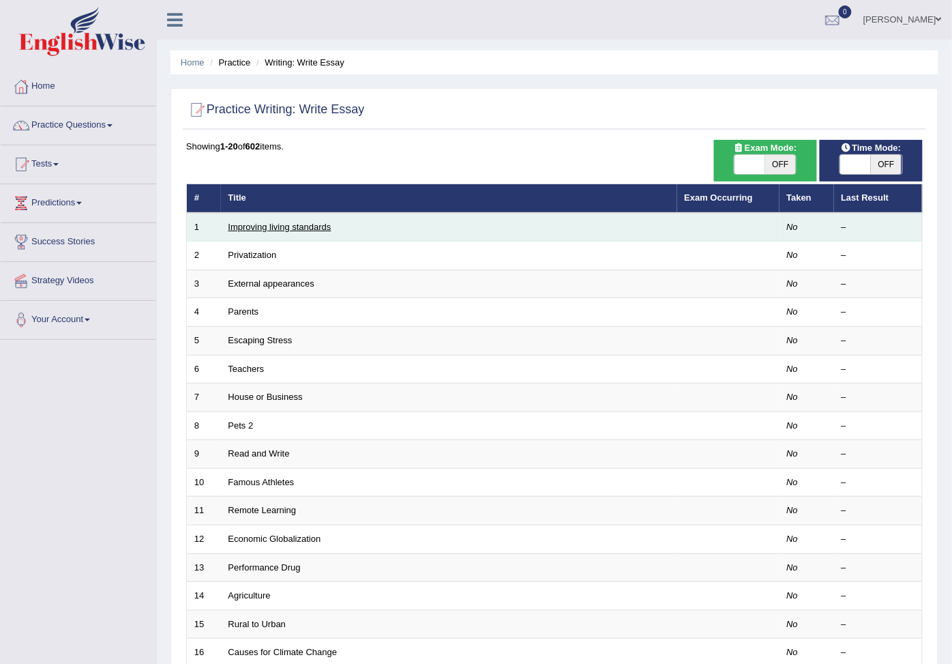
click at [261, 232] on link "Improving living standards" at bounding box center [280, 227] width 103 height 10
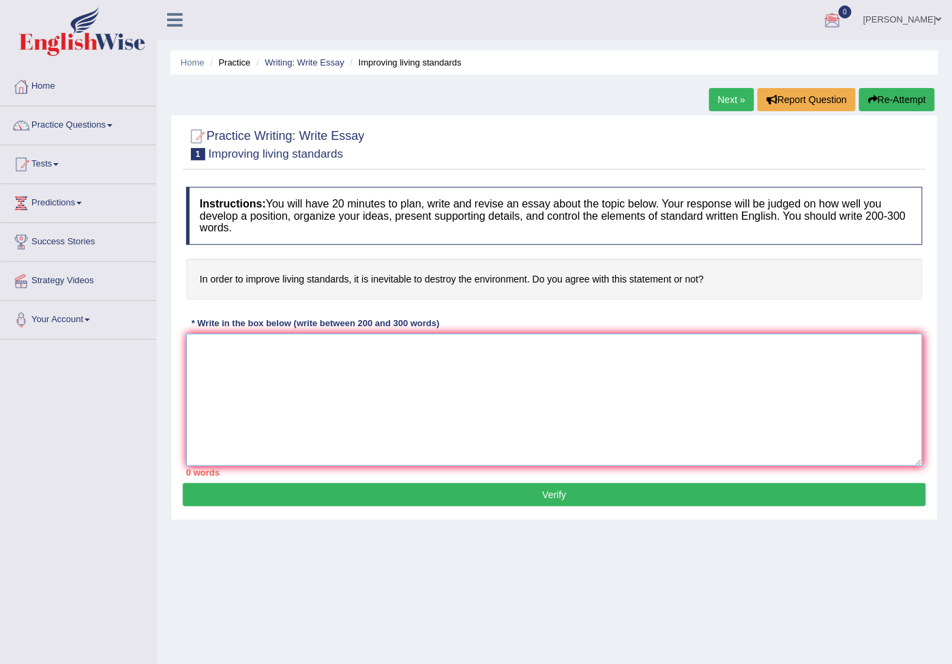
click at [598, 424] on textarea at bounding box center [554, 400] width 737 height 132
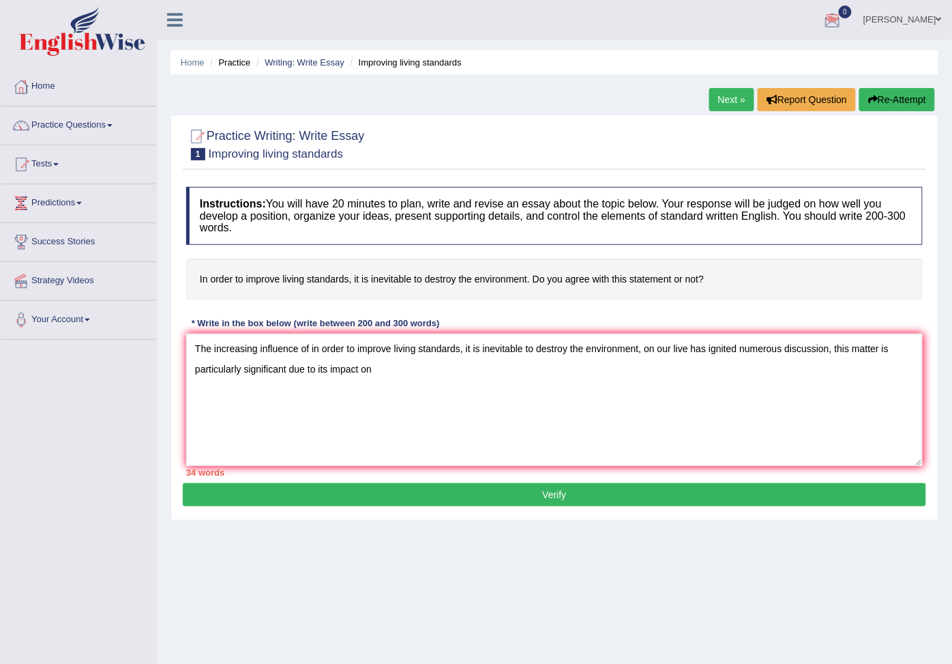
click at [370, 274] on h4 "In order to improve living standards, it is inevitable to destroy the environme…" at bounding box center [554, 280] width 737 height 42
drag, startPoint x: 391, startPoint y: 377, endPoint x: 372, endPoint y: 364, distance: 23.1
click at [391, 374] on textarea "The increasing influence of in order to improve living standards, it is inevita…" at bounding box center [554, 400] width 737 height 132
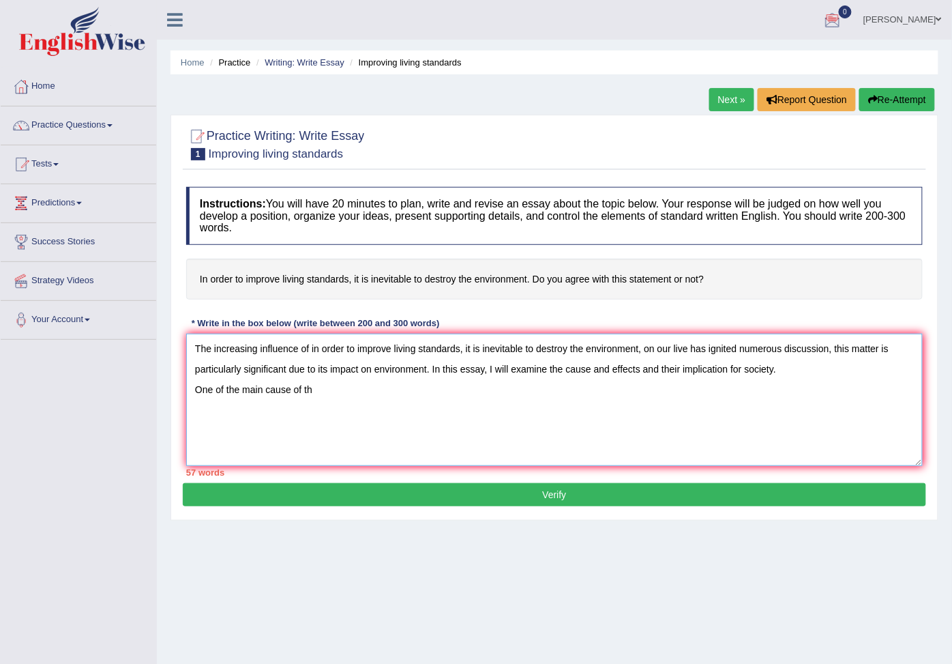
click at [289, 392] on textarea "The increasing influence of in order to improve living standards, it is inevita…" at bounding box center [554, 400] width 737 height 132
click at [317, 390] on textarea "The increasing influence of in order to improve living standards, it is inevita…" at bounding box center [554, 400] width 737 height 132
click at [494, 391] on textarea "The increasing influence of in order to improve living standards, it is inevita…" at bounding box center [554, 400] width 737 height 132
click at [617, 393] on textarea "The increasing influence of in order to improve living standards, it is inevita…" at bounding box center [554, 400] width 737 height 132
type textarea "The increasing influence of in order to improve living standards, it is inevita…"
